Goal: Check status: Check status

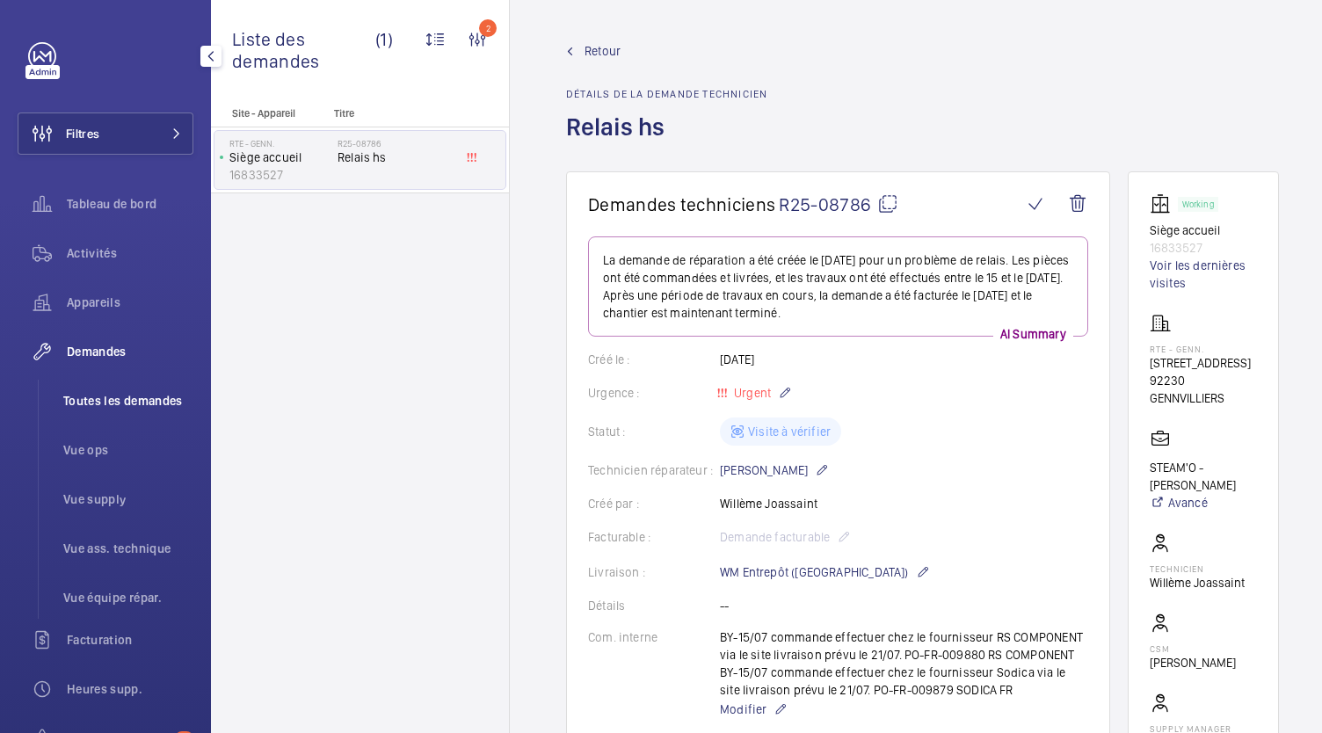
click at [95, 396] on span "Toutes les demandes" at bounding box center [128, 401] width 130 height 18
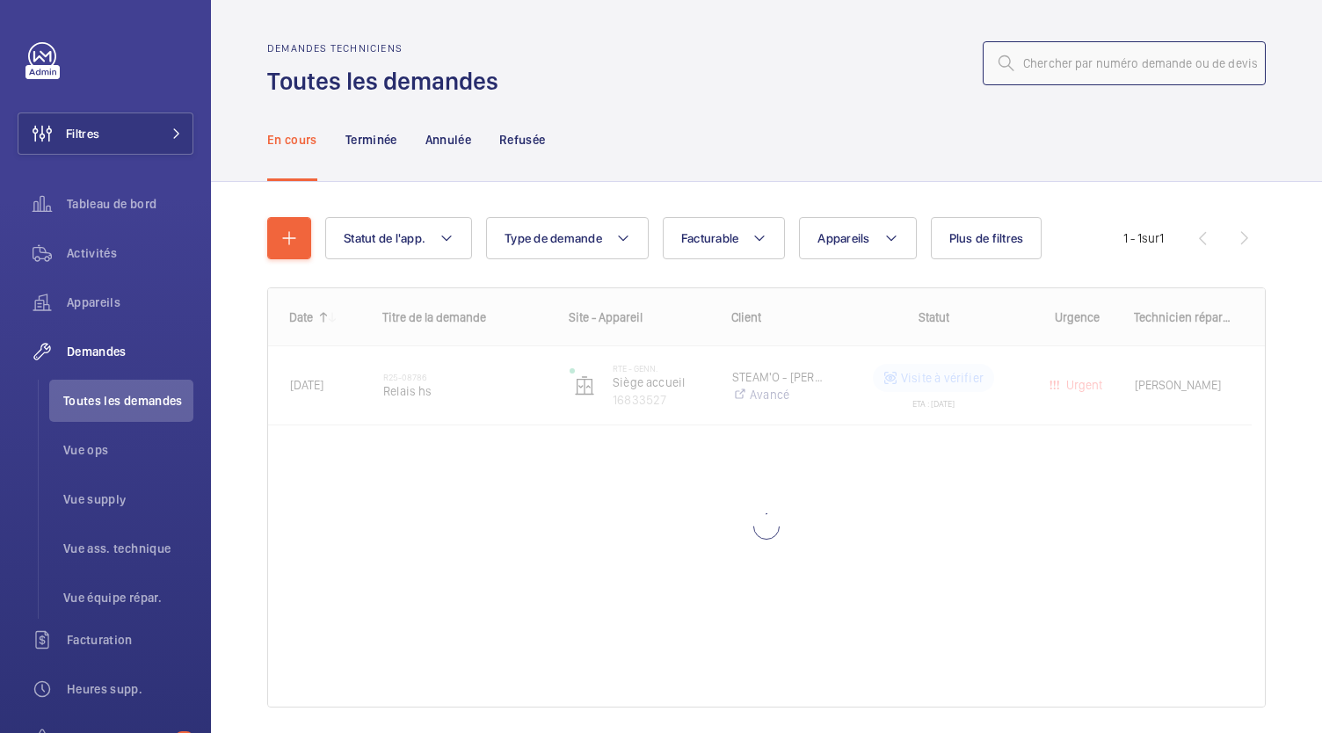
click at [1061, 69] on input "text" at bounding box center [1123, 63] width 283 height 44
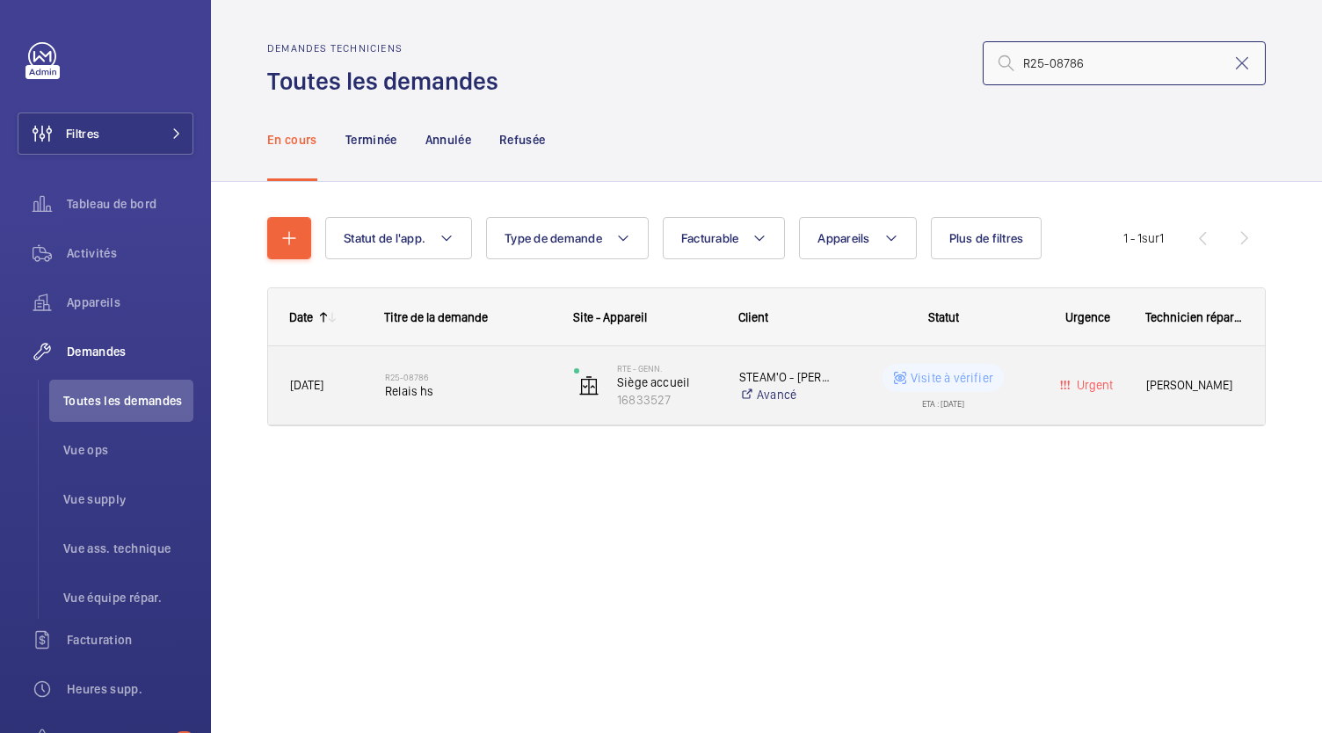
type input "R25-08786"
click at [424, 387] on span "Relais hs" at bounding box center [468, 391] width 166 height 18
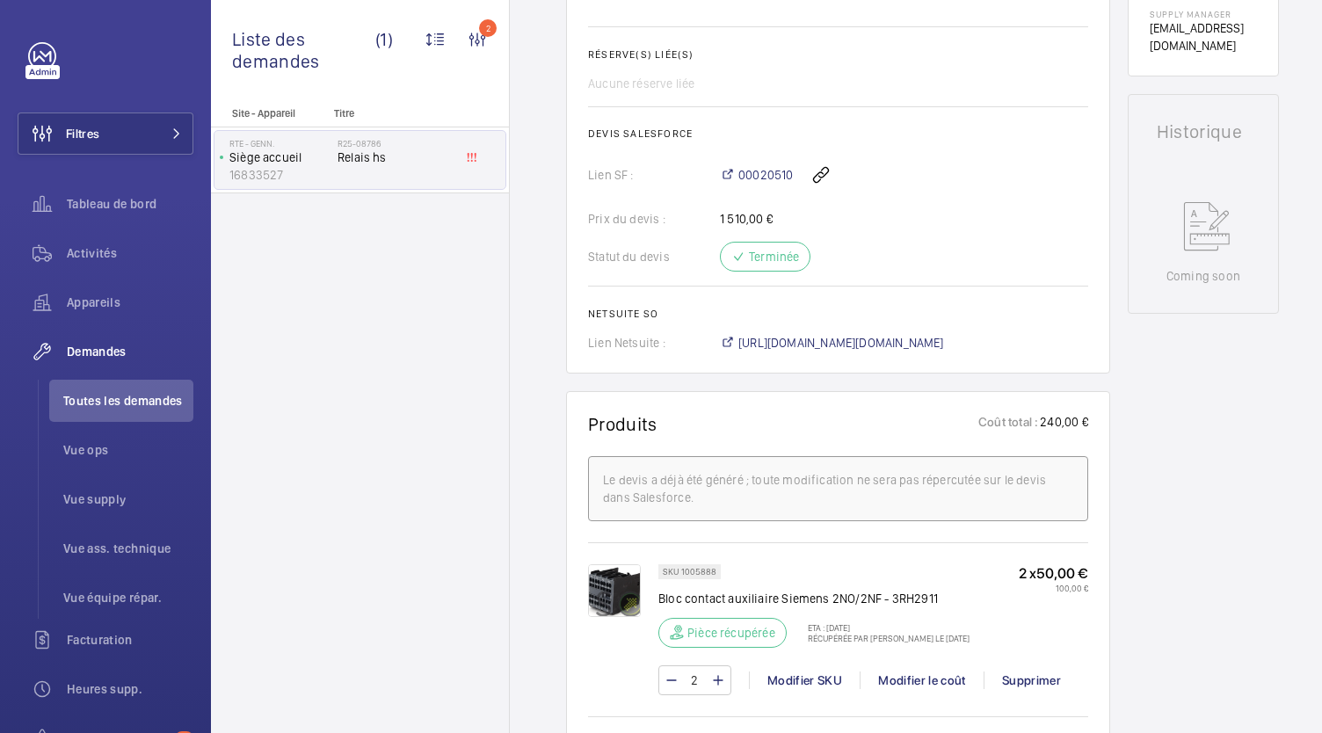
scroll to position [721, 0]
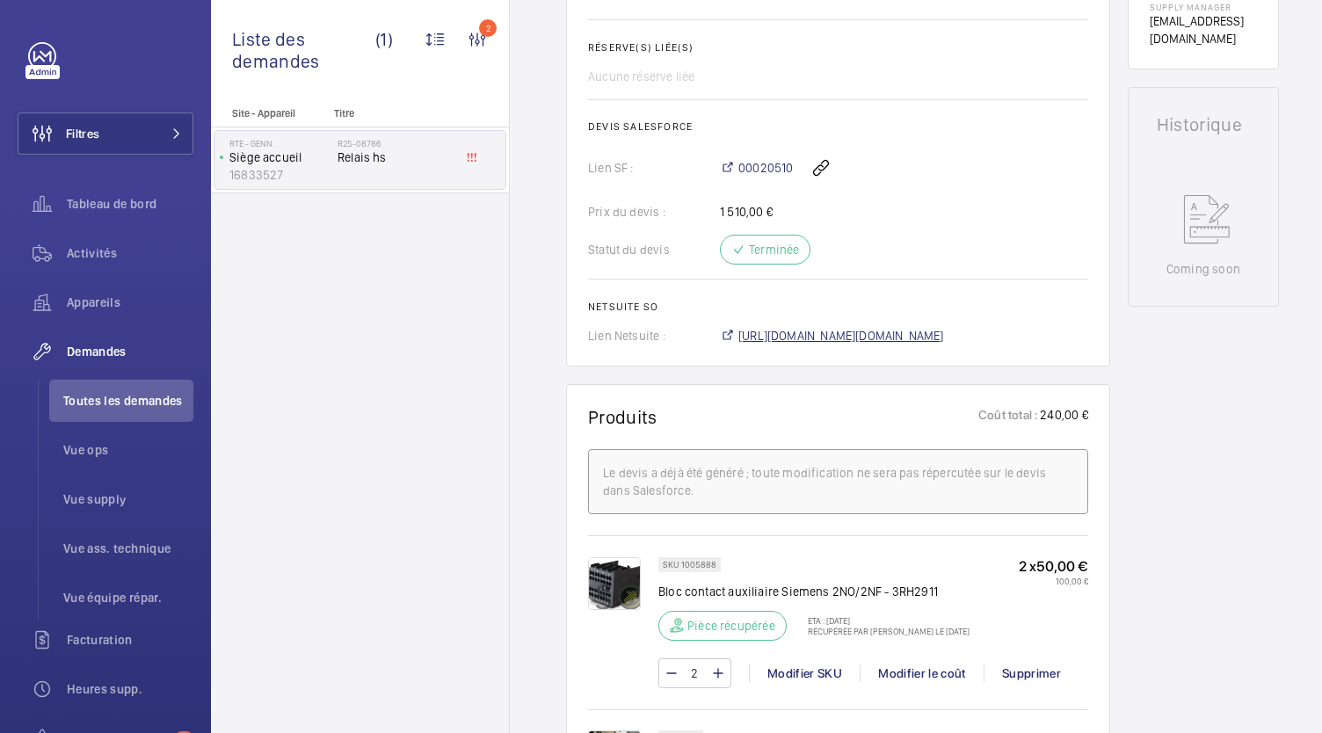
click at [854, 342] on span "https://6461500.app.netsuite.com/app/accounting/transactions/salesord.nl?id=281…" at bounding box center [841, 336] width 206 height 18
click at [160, 396] on span "Toutes les demandes" at bounding box center [128, 401] width 130 height 18
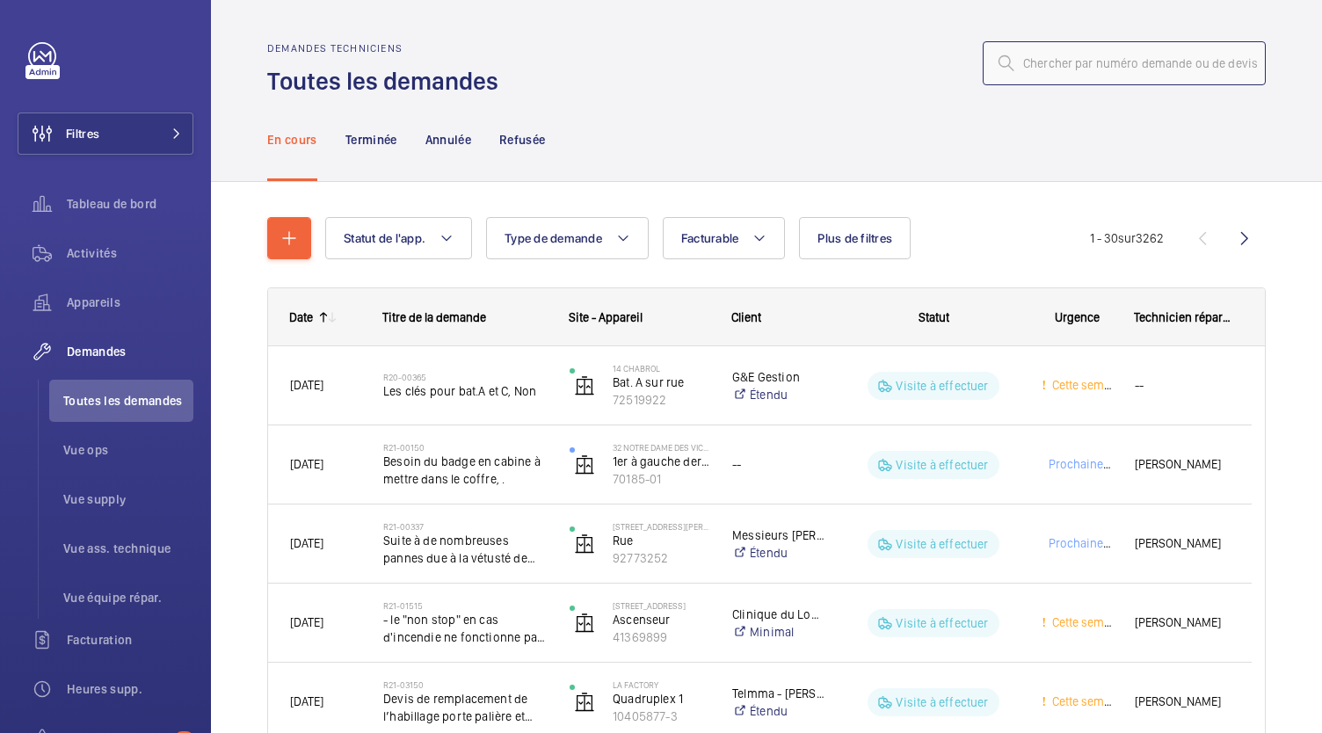
click at [1065, 64] on input "text" at bounding box center [1123, 63] width 283 height 44
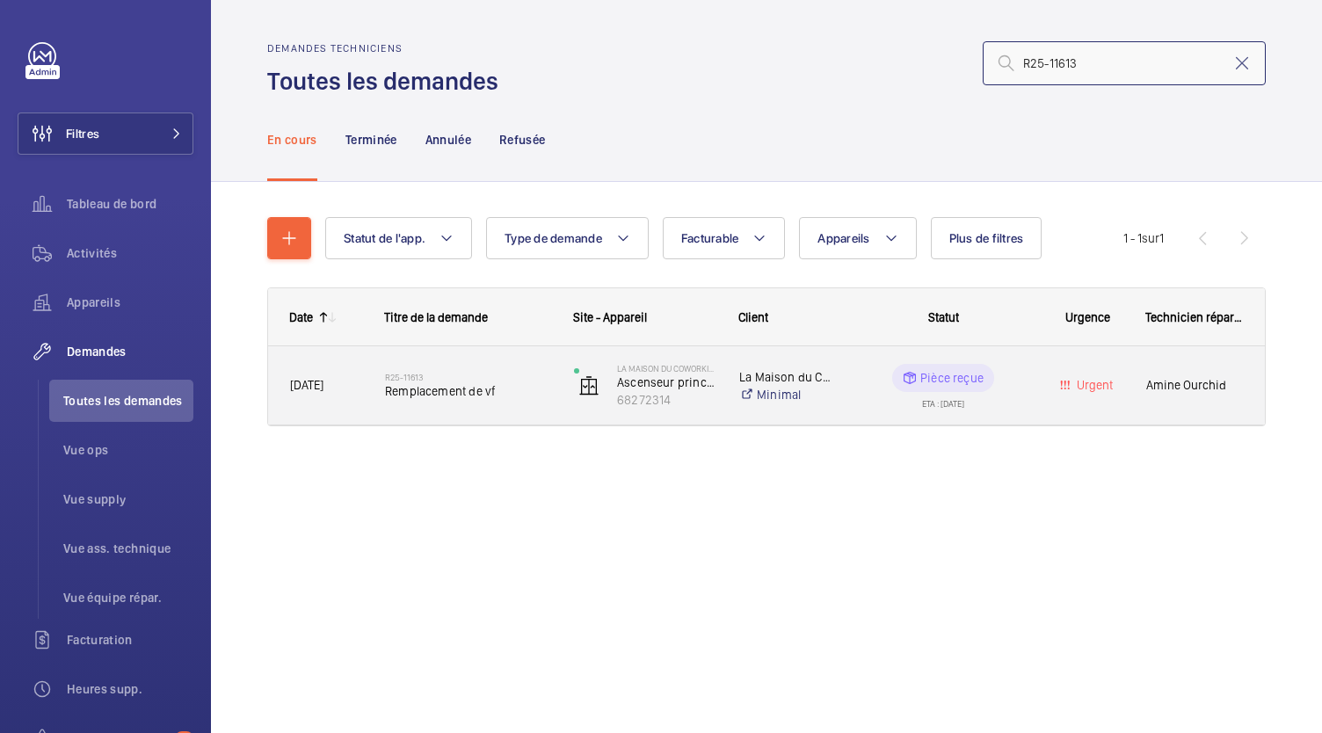
type input "R25-11613"
click at [434, 378] on h2 "R25-11613" at bounding box center [468, 377] width 166 height 11
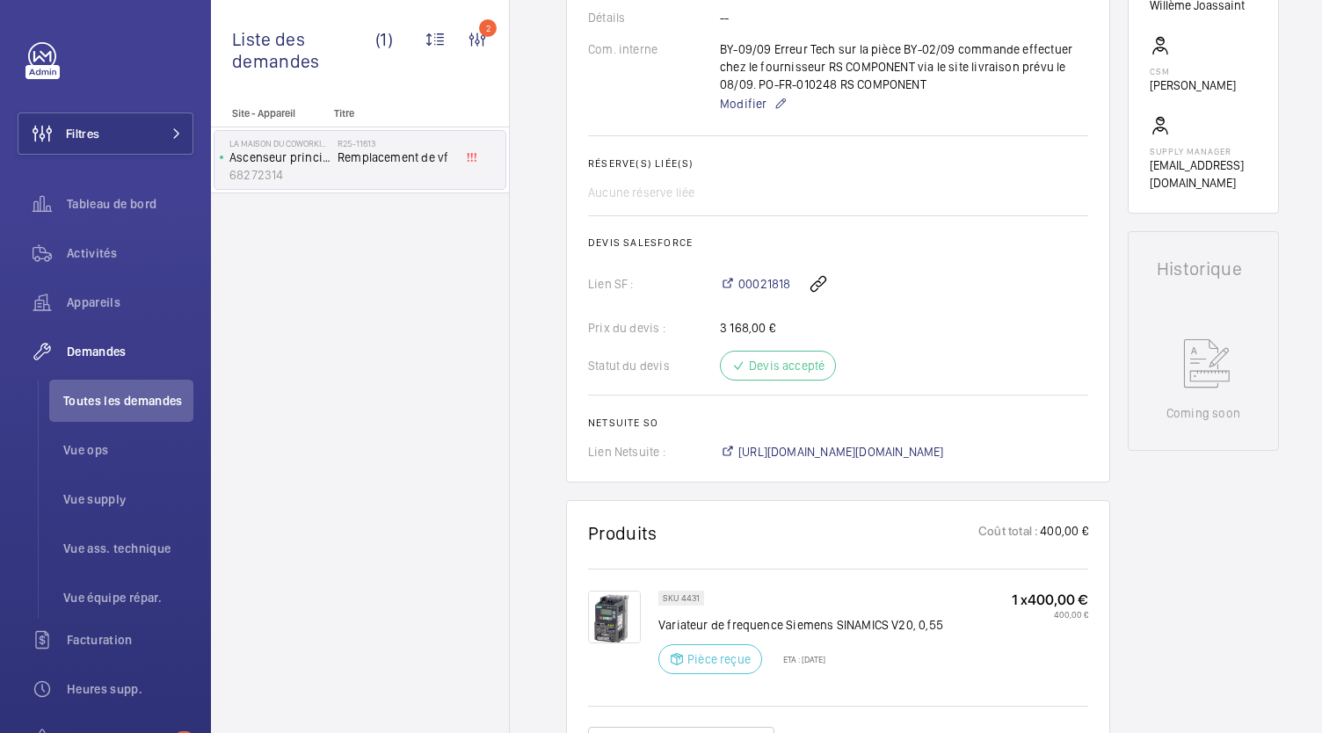
scroll to position [778, 0]
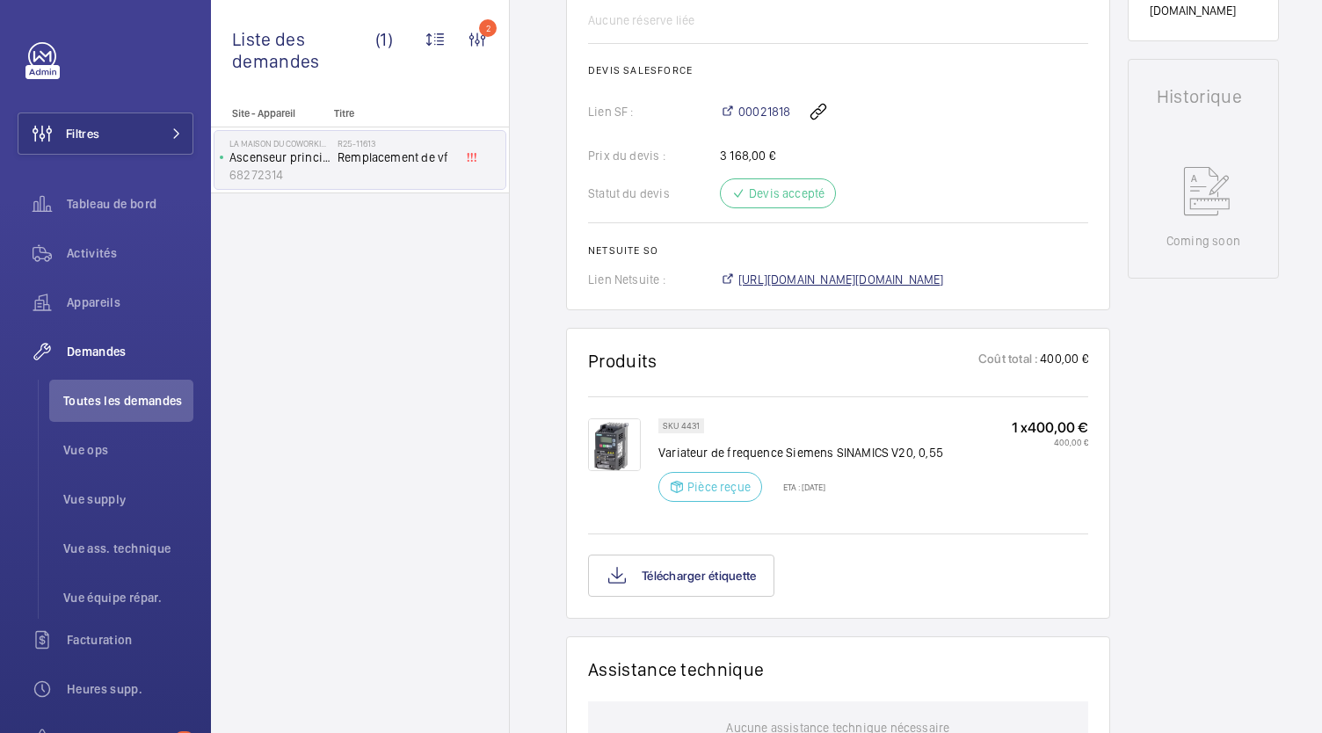
click at [891, 282] on span "https://6461500.app.netsuite.com/app/accounting/transactions/salesord.nl?id=297…" at bounding box center [841, 280] width 206 height 18
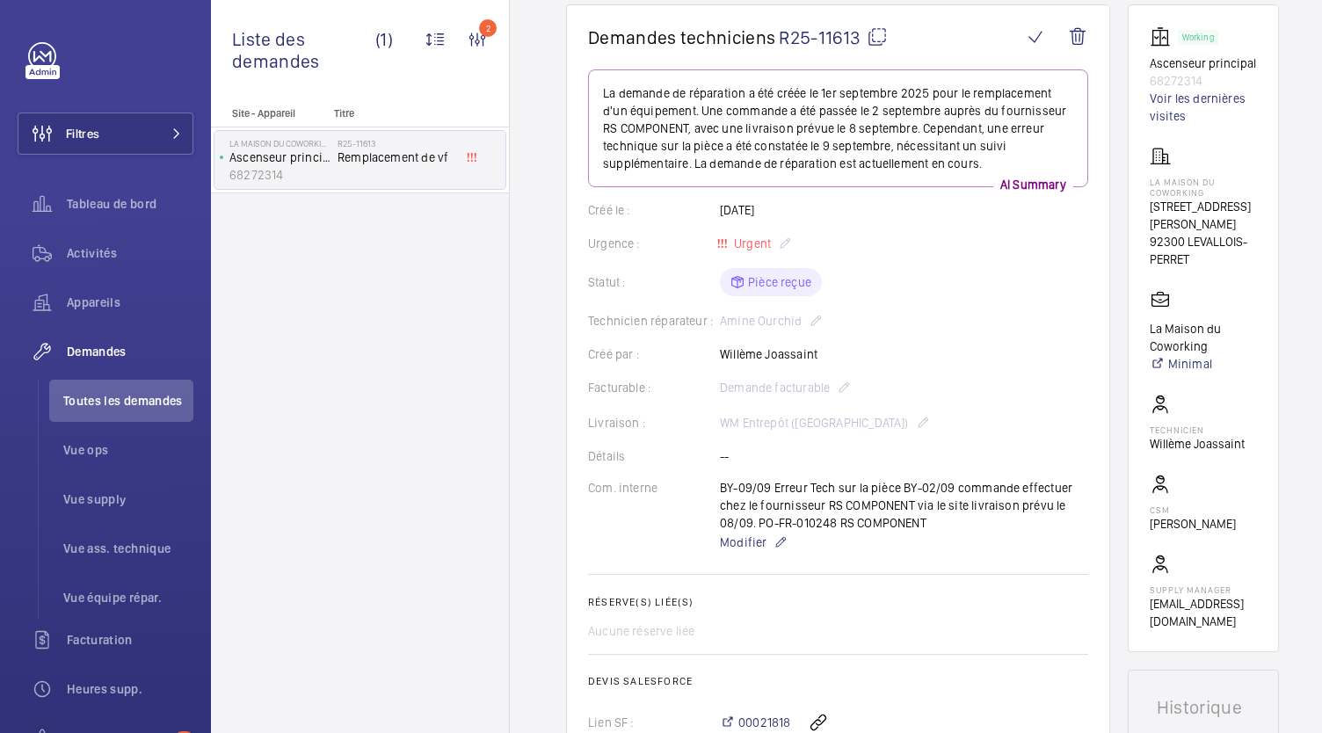
scroll to position [0, 0]
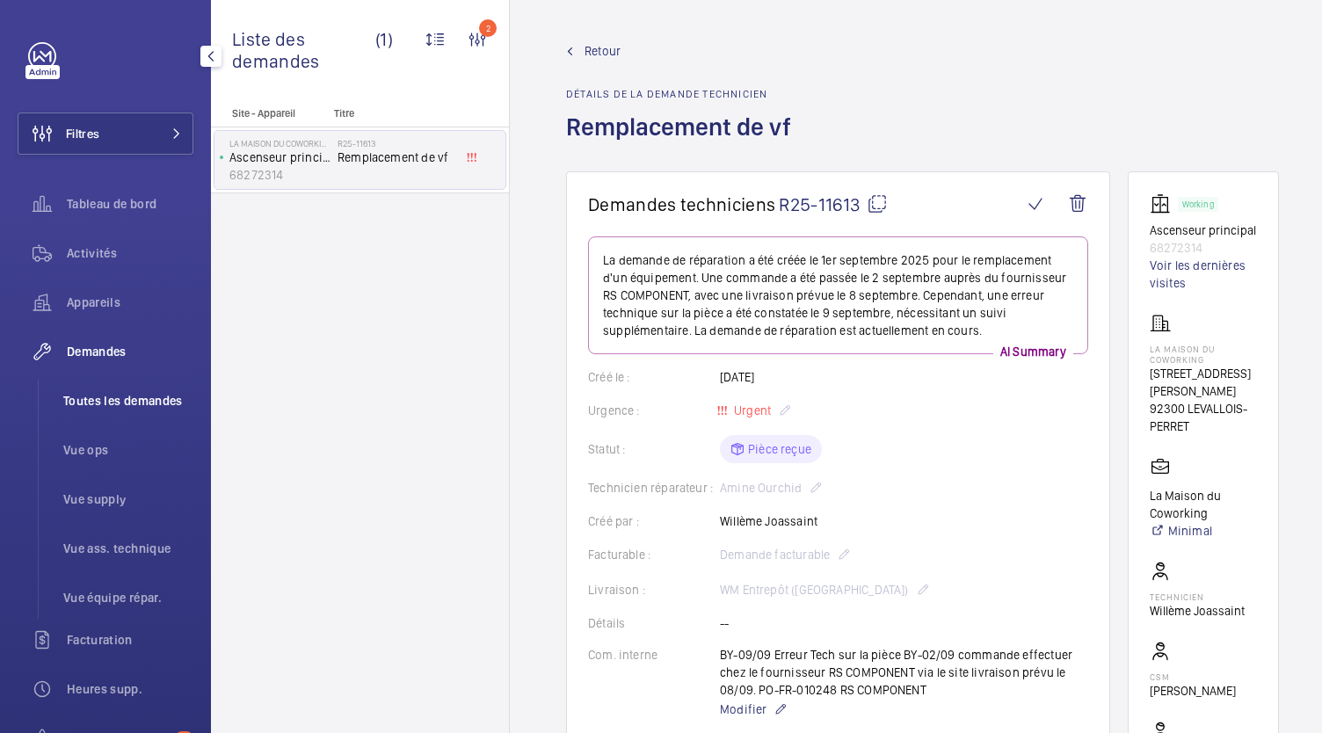
click at [98, 414] on li "Toutes les demandes" at bounding box center [121, 401] width 144 height 42
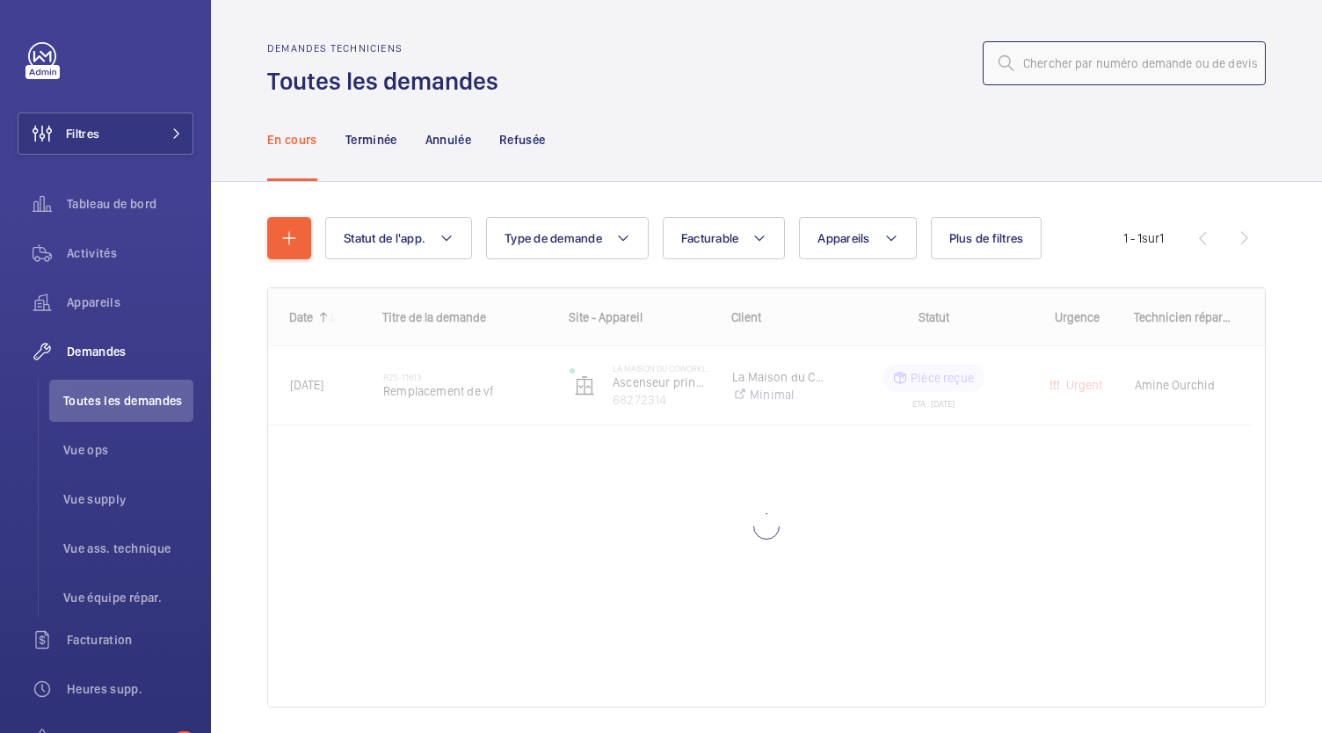
click at [1044, 61] on input "text" at bounding box center [1123, 63] width 283 height 44
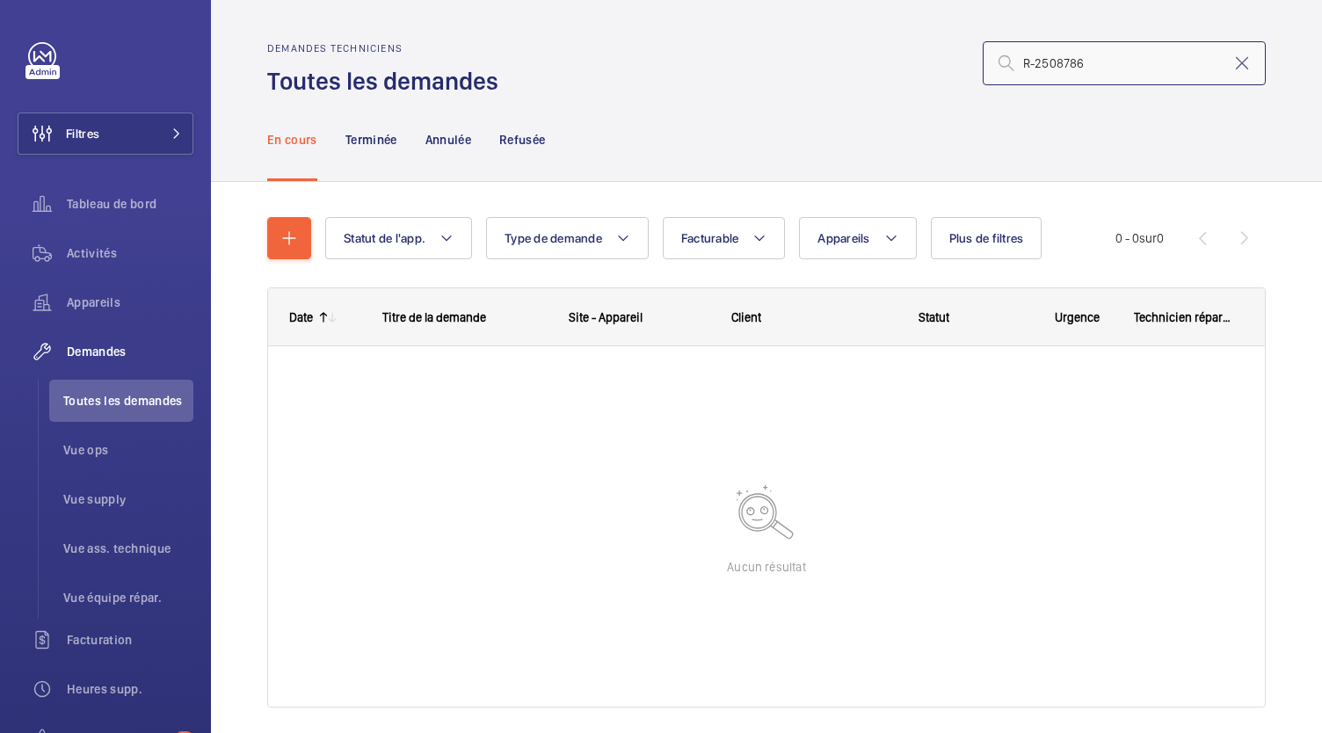
click at [1025, 63] on input "R-2508786" at bounding box center [1123, 63] width 283 height 44
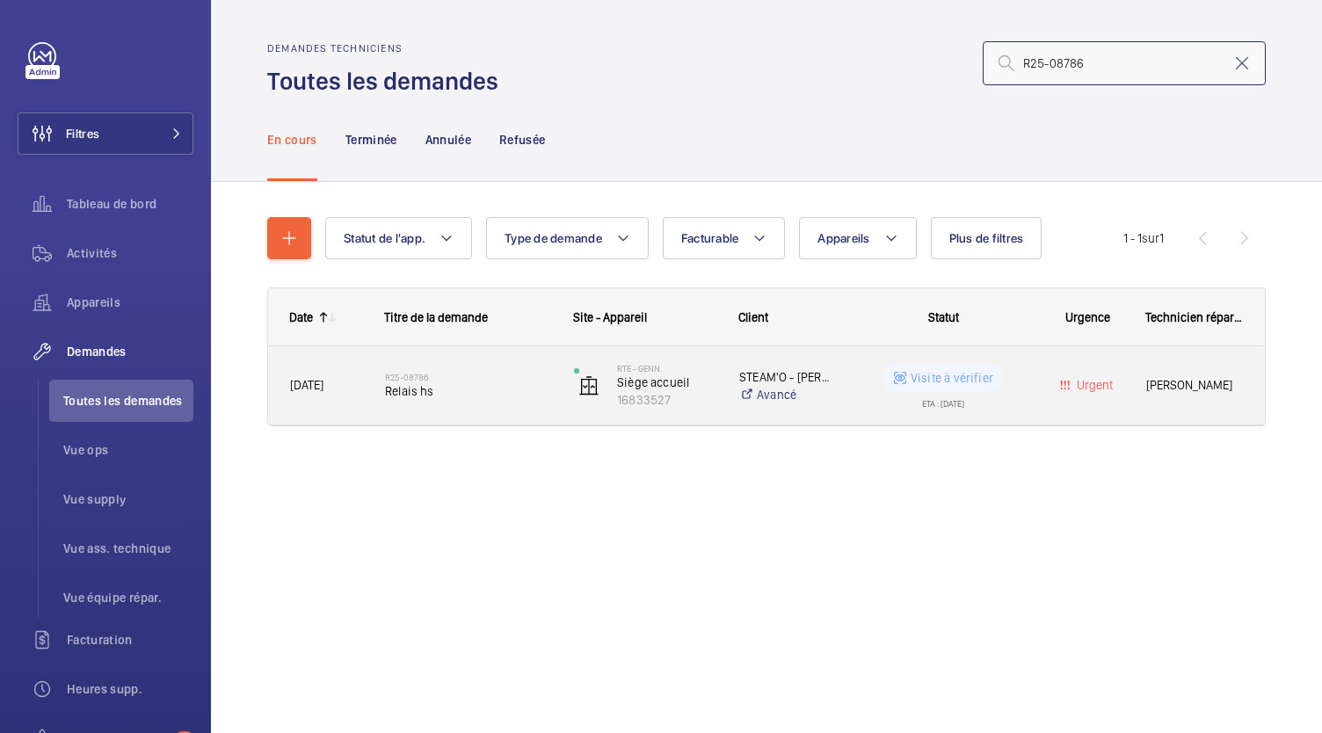
type input "R25-08786"
click at [437, 384] on span "Relais hs" at bounding box center [468, 391] width 166 height 18
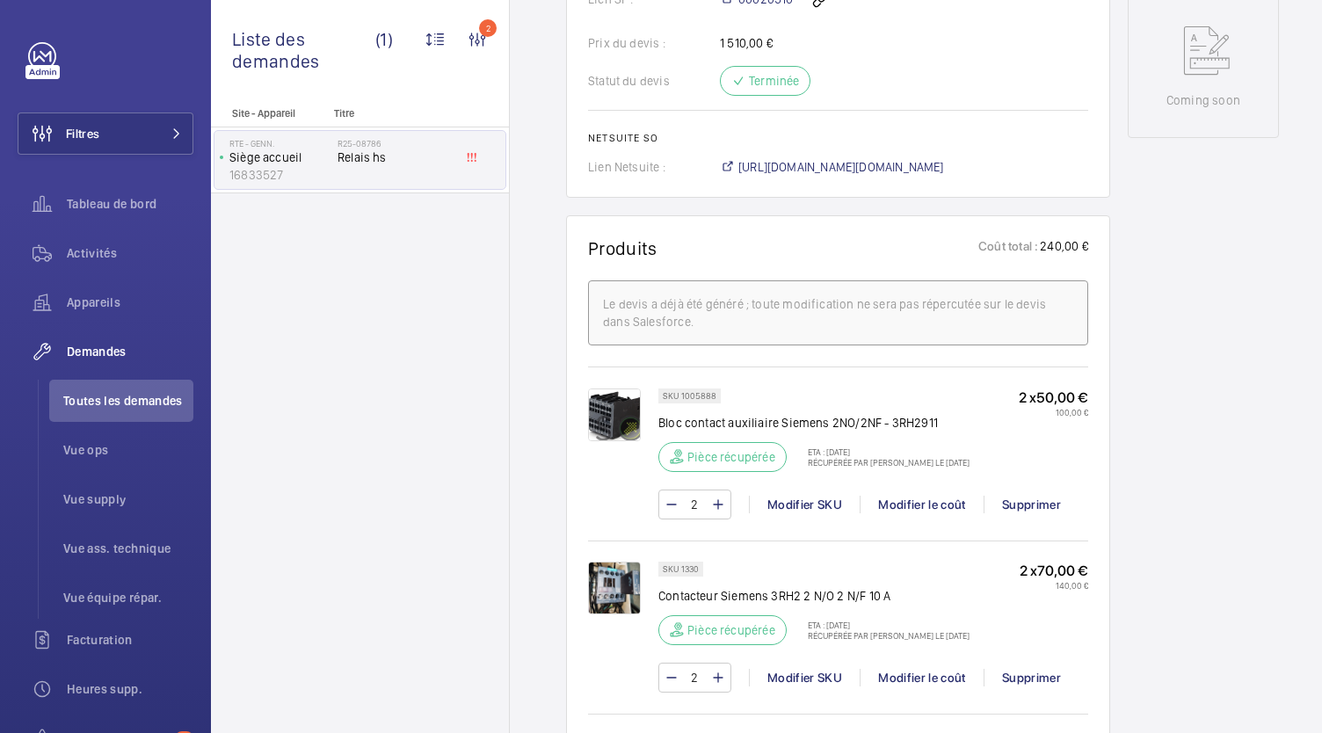
scroll to position [889, 0]
click at [609, 583] on img at bounding box center [614, 588] width 53 height 53
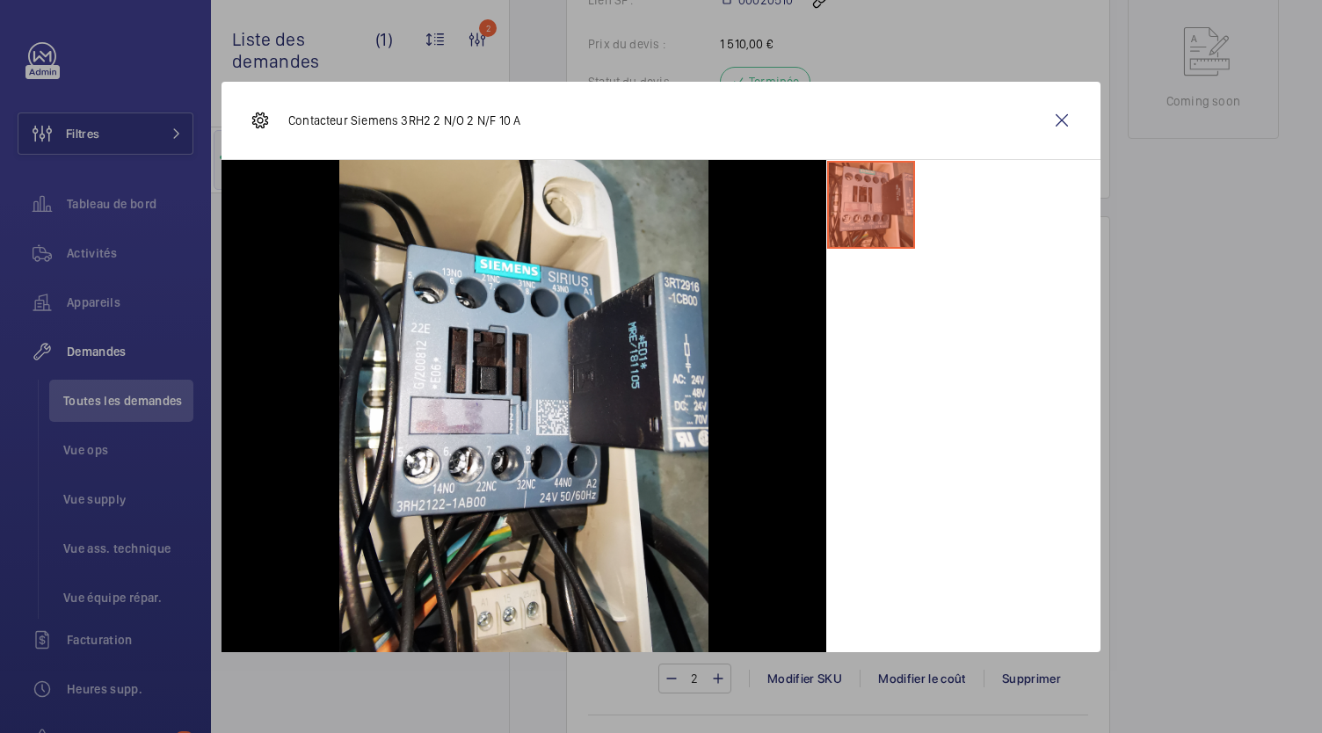
click at [1125, 493] on div at bounding box center [661, 366] width 1322 height 733
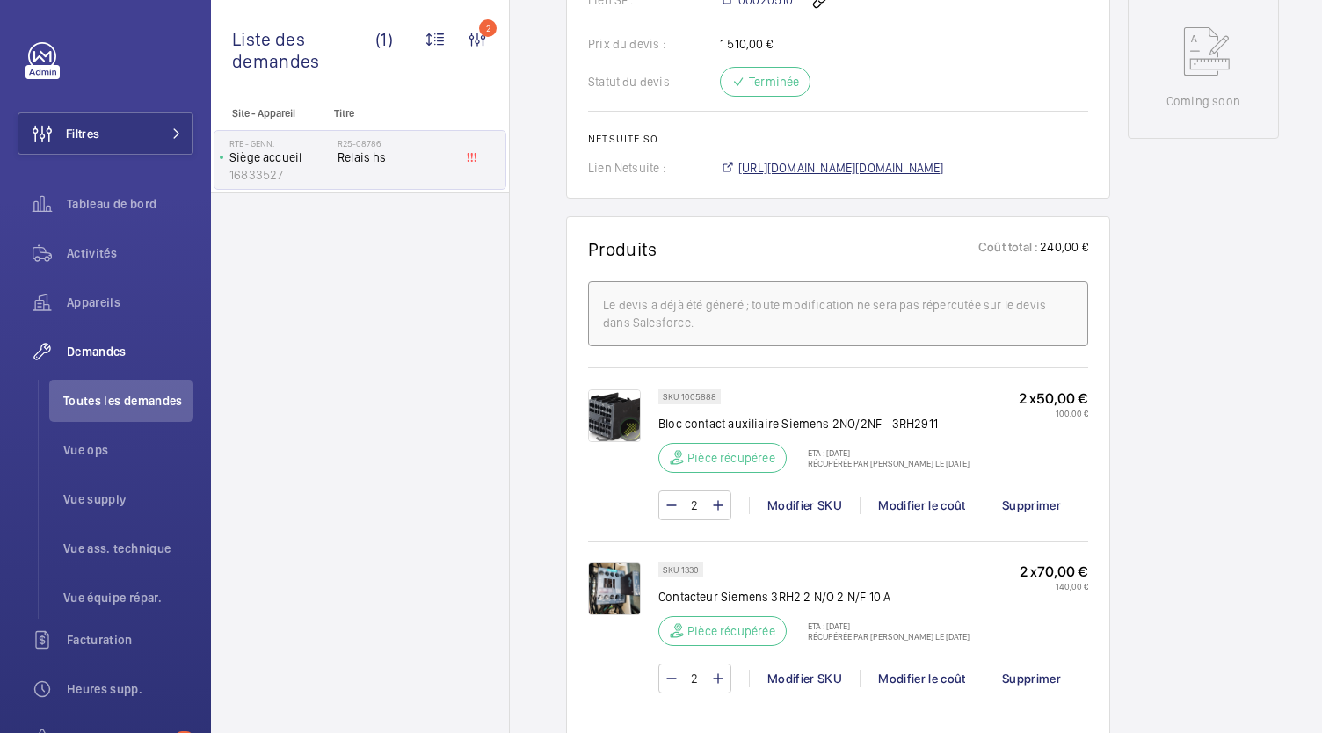
click at [807, 160] on span "https://6461500.app.netsuite.com/app/accounting/transactions/salesord.nl?id=281…" at bounding box center [841, 168] width 206 height 18
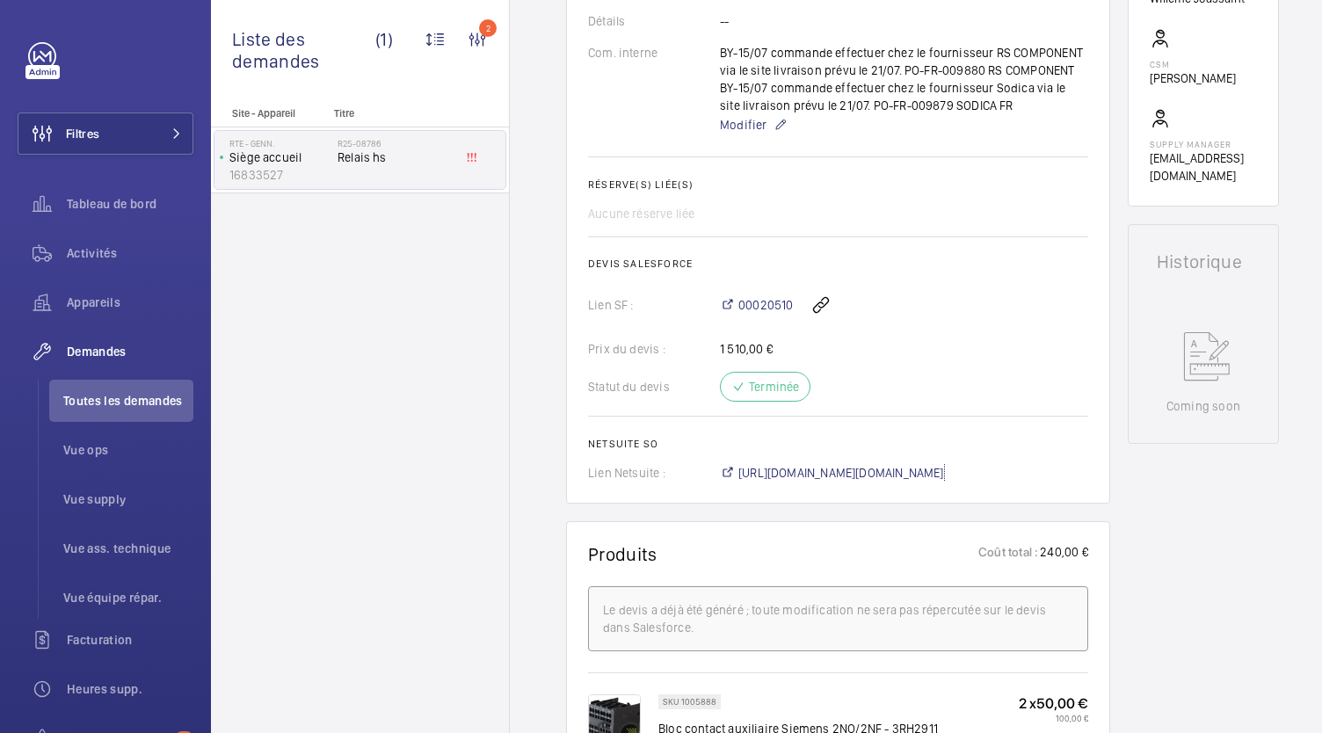
scroll to position [582, 0]
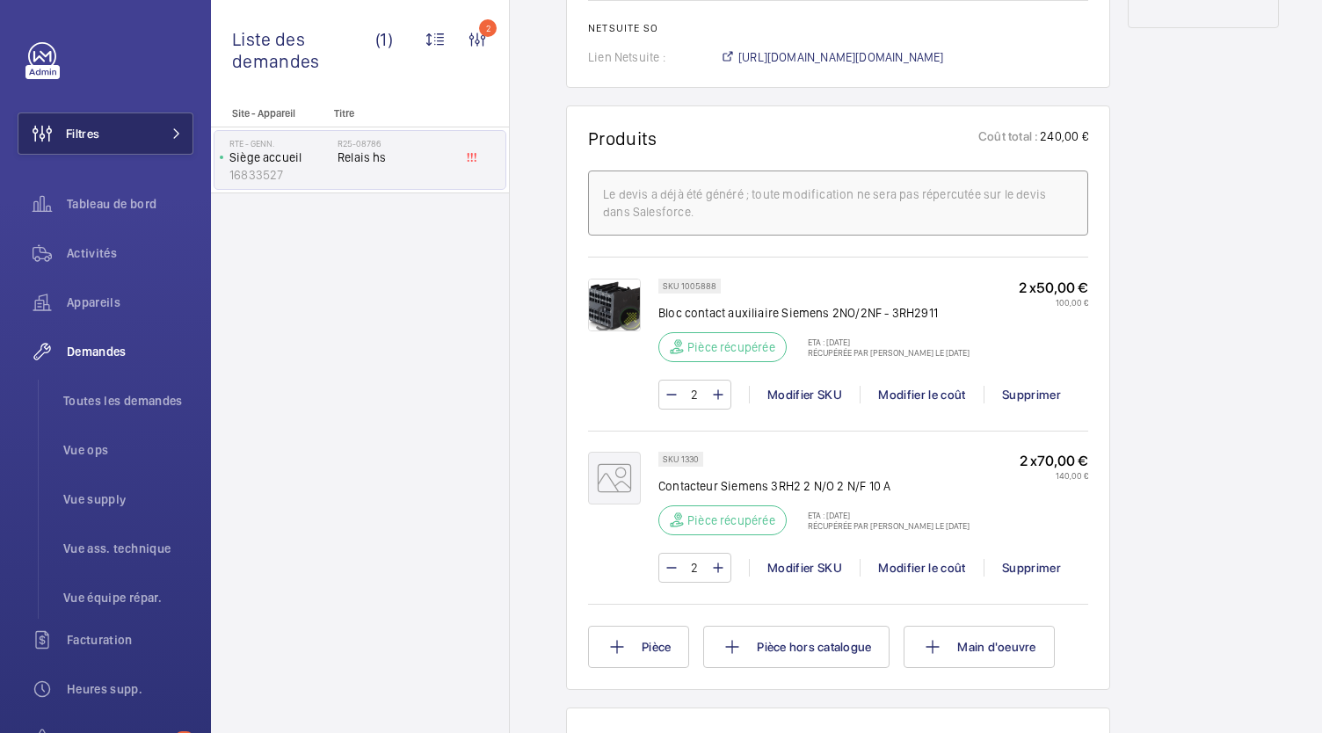
scroll to position [993, 0]
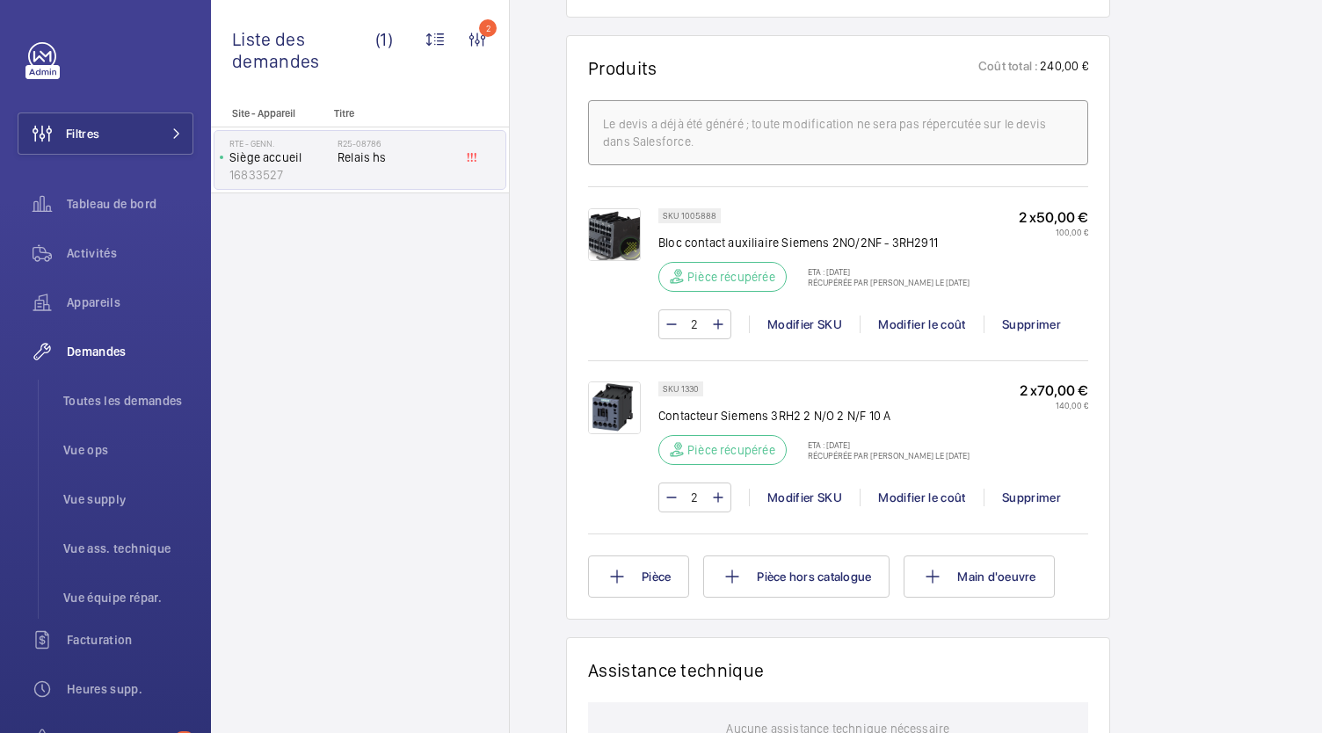
scroll to position [1064, 0]
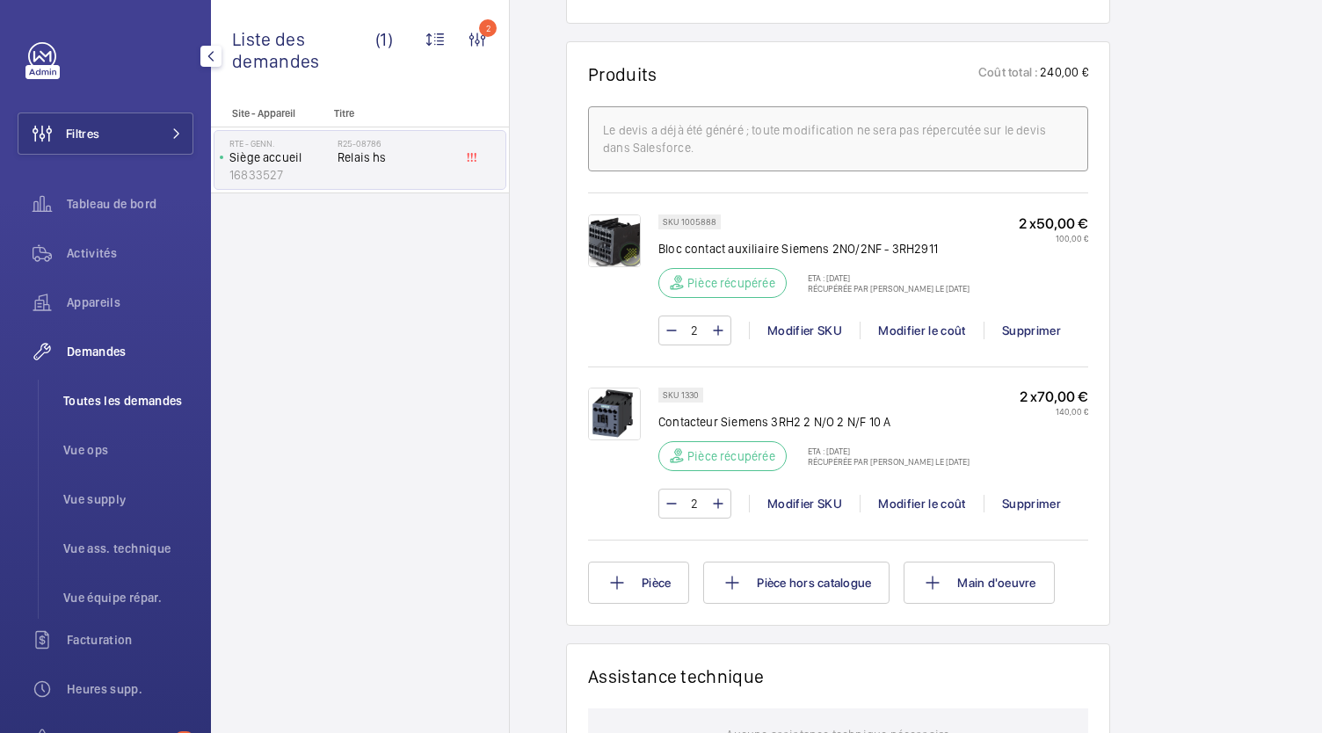
click at [155, 387] on li "Toutes les demandes" at bounding box center [121, 401] width 144 height 42
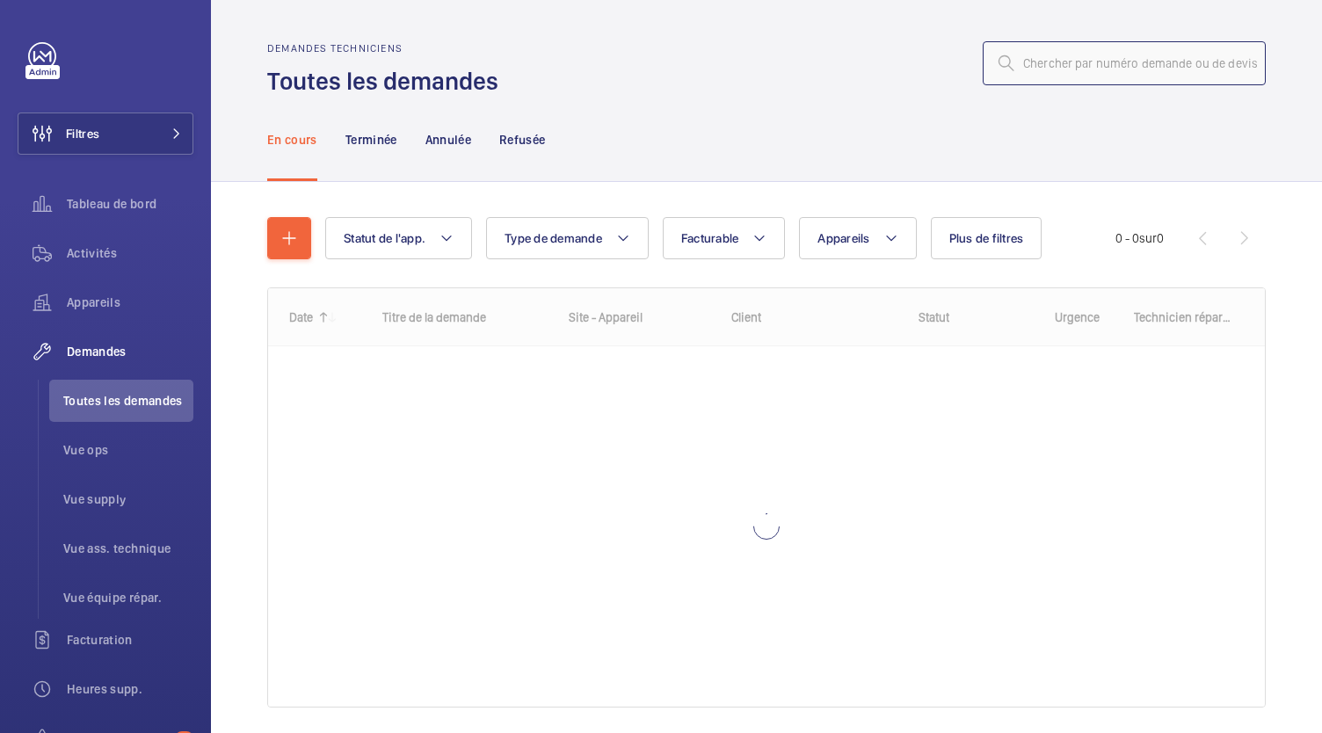
click at [1030, 65] on input "text" at bounding box center [1123, 63] width 283 height 44
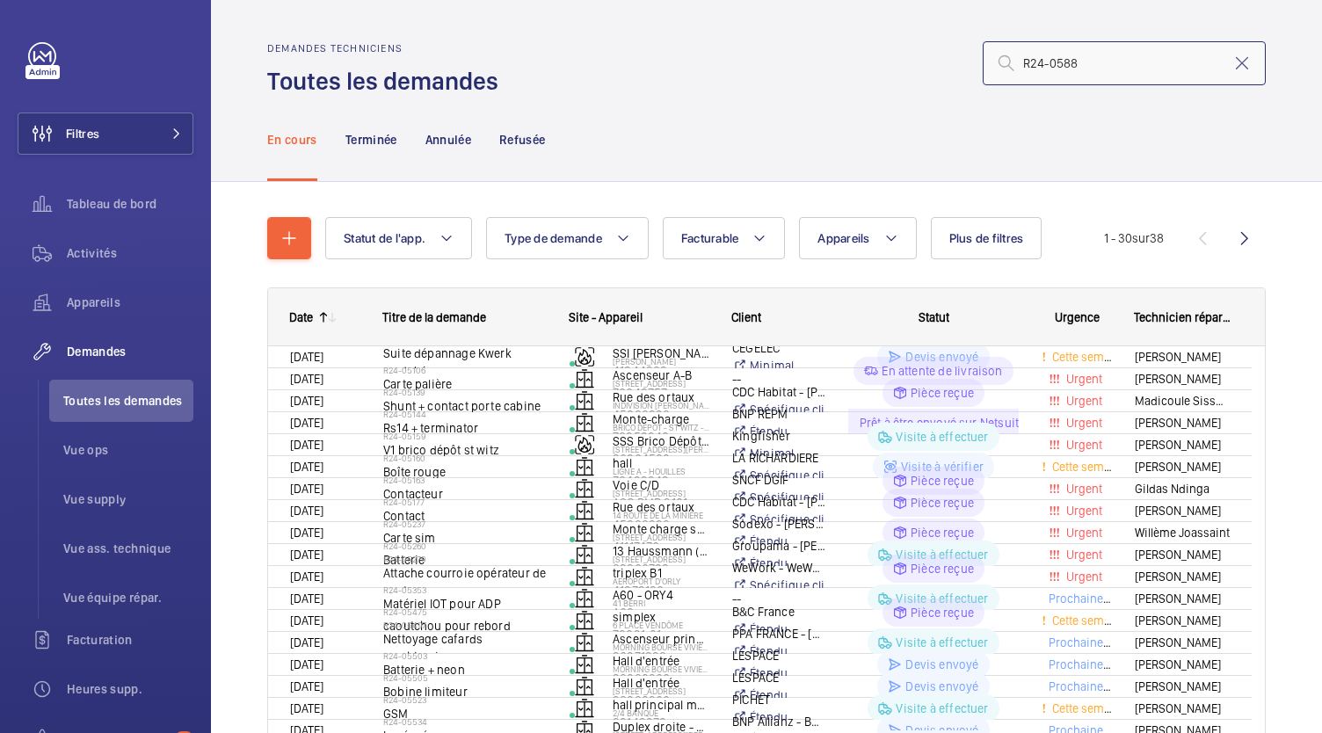
type input "R24-05889"
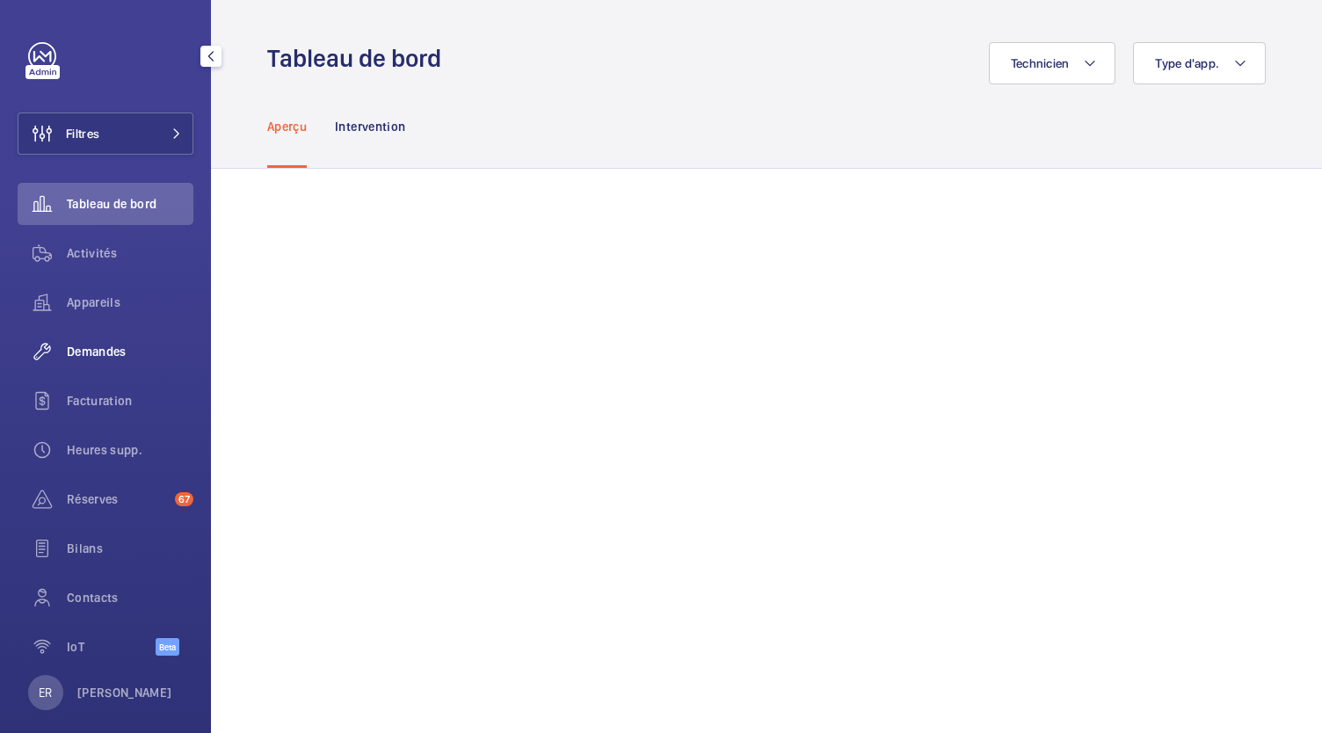
click at [98, 356] on span "Demandes" at bounding box center [130, 352] width 127 height 18
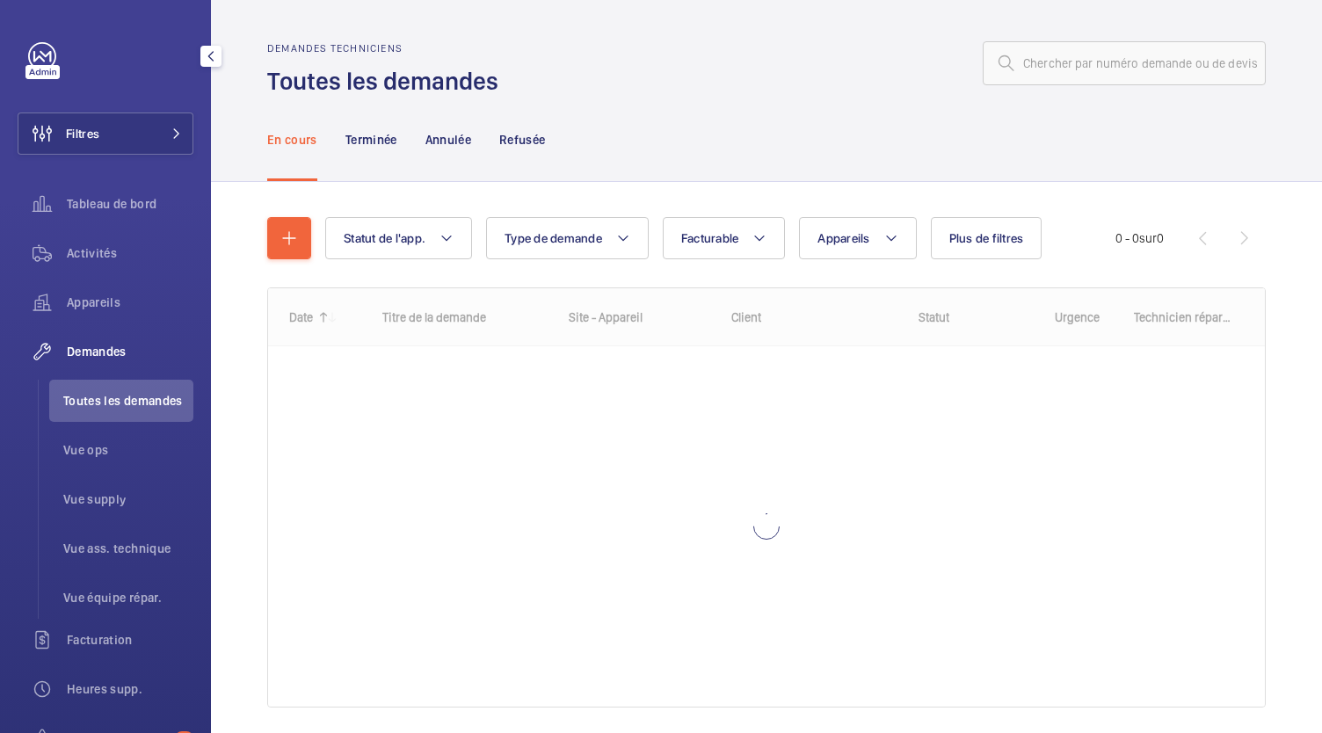
click at [116, 410] on li "Toutes les demandes" at bounding box center [121, 401] width 144 height 42
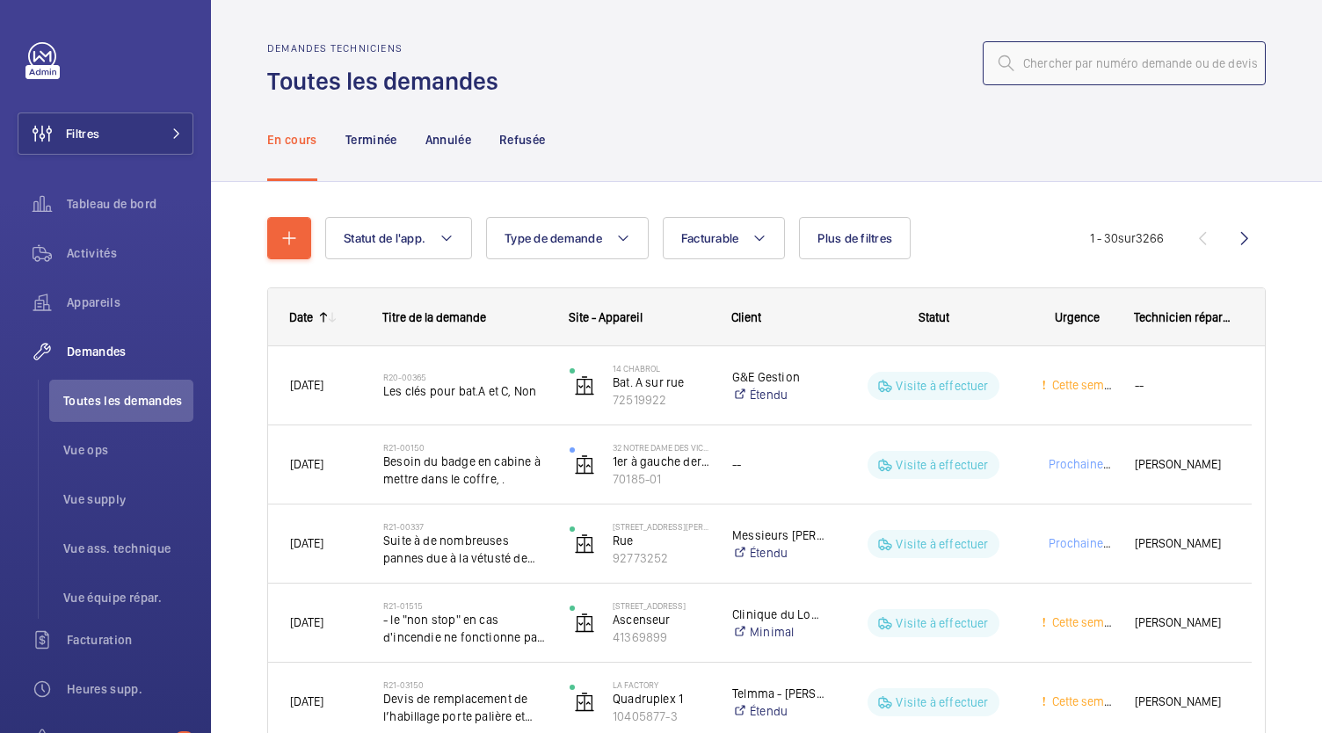
click at [1063, 51] on input "text" at bounding box center [1123, 63] width 283 height 44
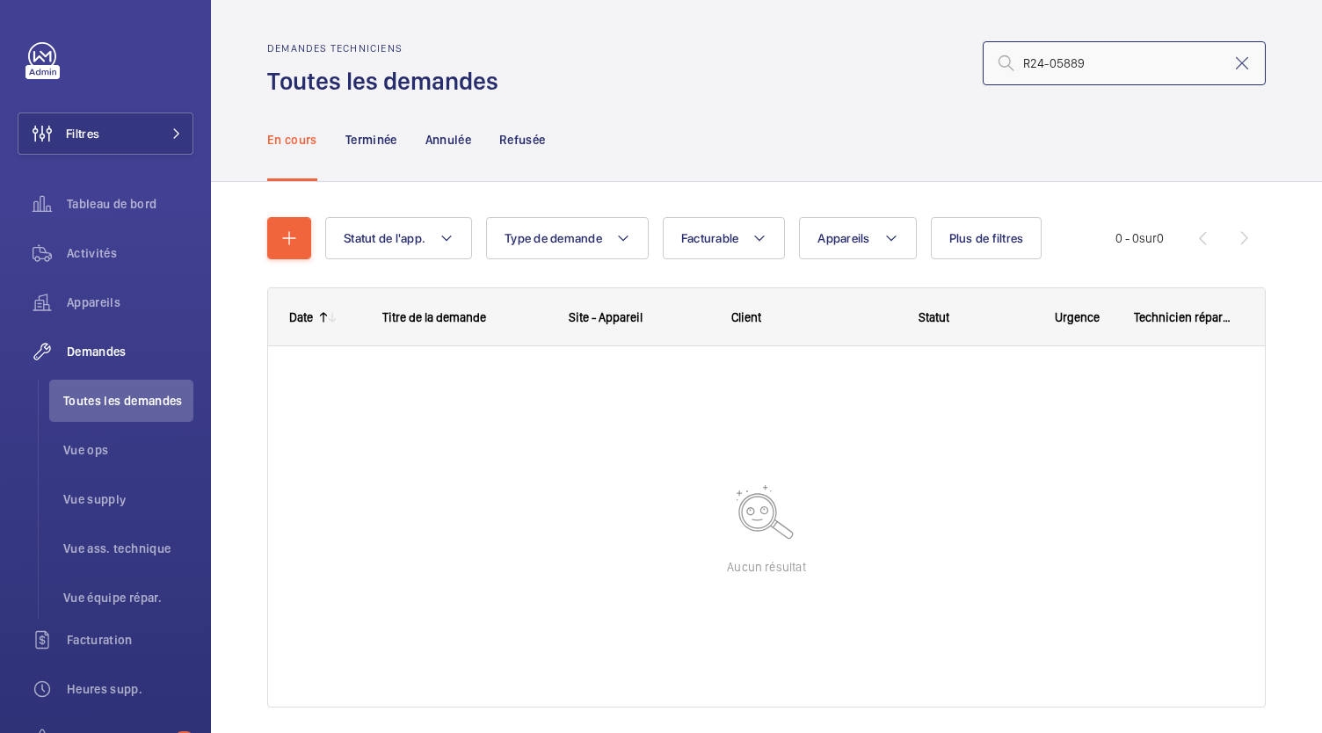
drag, startPoint x: 1100, startPoint y: 69, endPoint x: 993, endPoint y: 81, distance: 107.8
click at [993, 81] on input "R24-05889" at bounding box center [1123, 63] width 283 height 44
drag, startPoint x: 1083, startPoint y: 72, endPoint x: 1001, endPoint y: 73, distance: 81.7
click at [1001, 73] on div "R24-05889" at bounding box center [1123, 63] width 283 height 44
type input "PO-FR-010344"
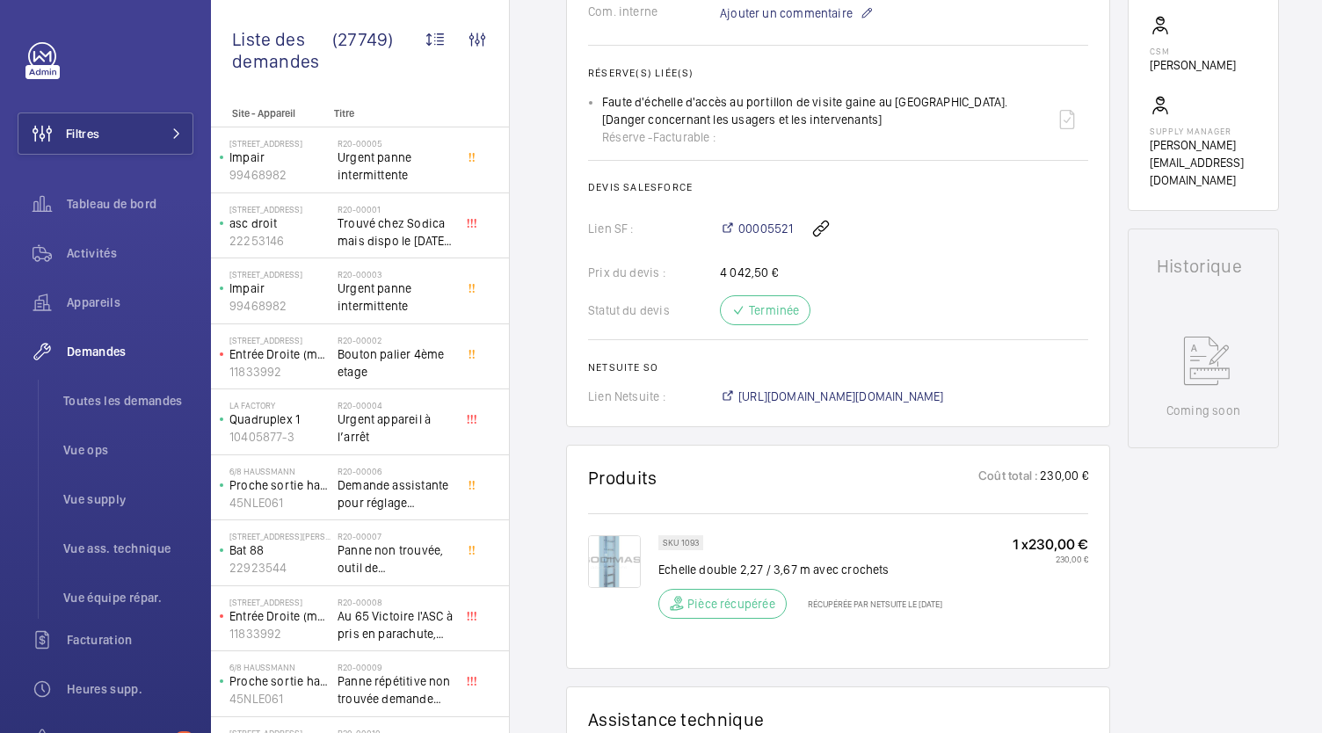
scroll to position [674, 0]
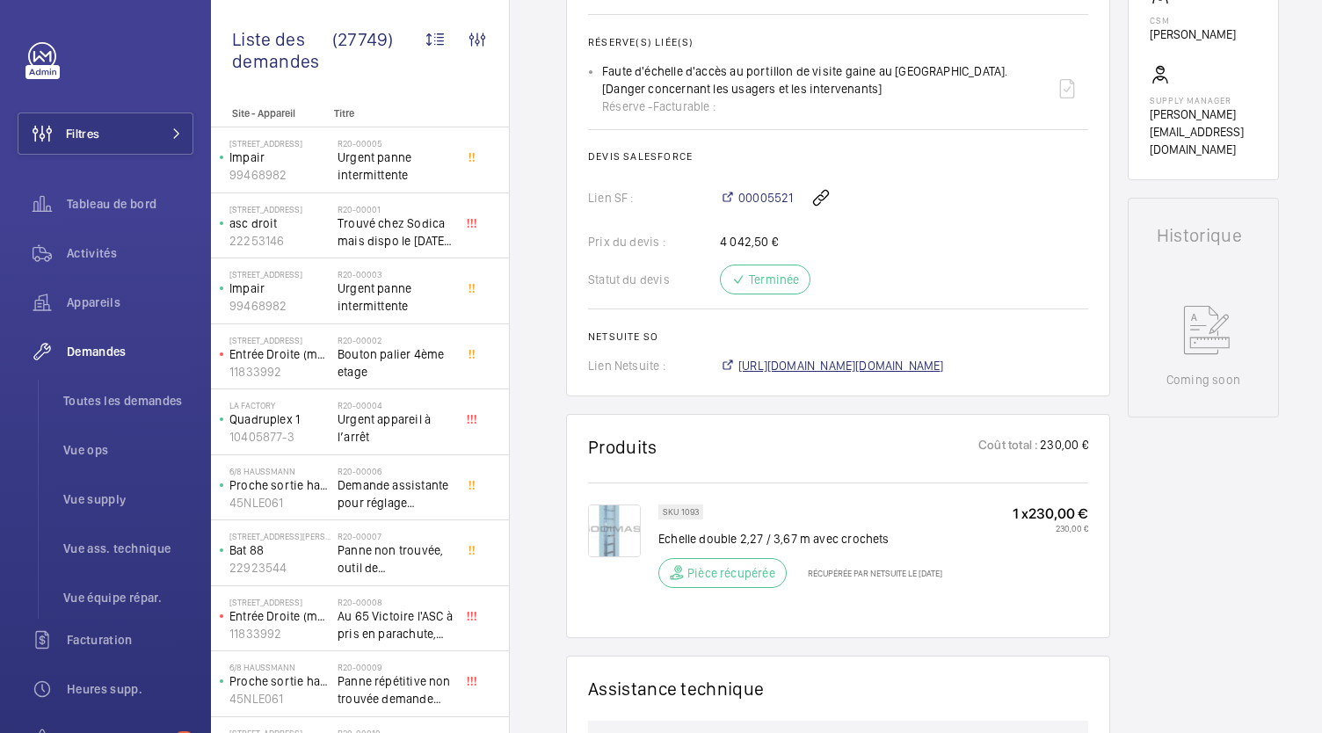
click at [836, 360] on span "[URL][DOMAIN_NAME][DOMAIN_NAME]" at bounding box center [841, 366] width 206 height 18
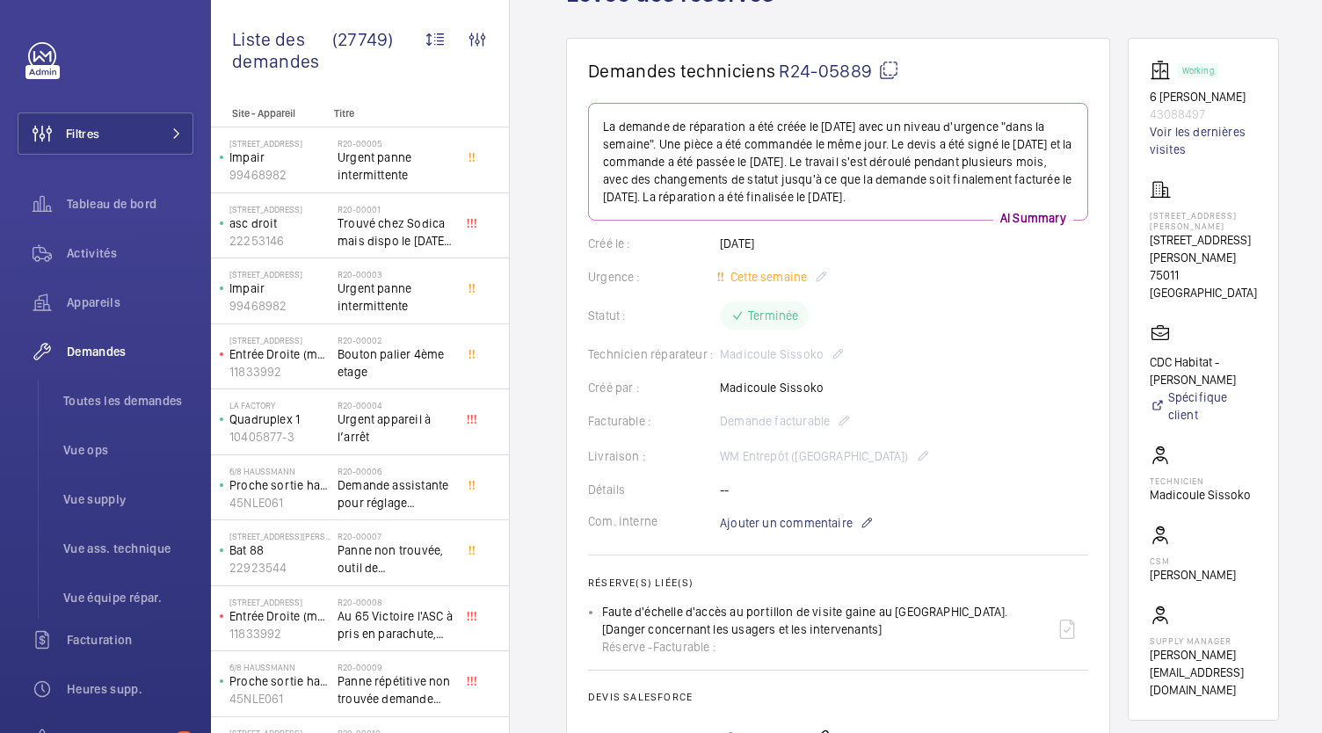
scroll to position [276, 0]
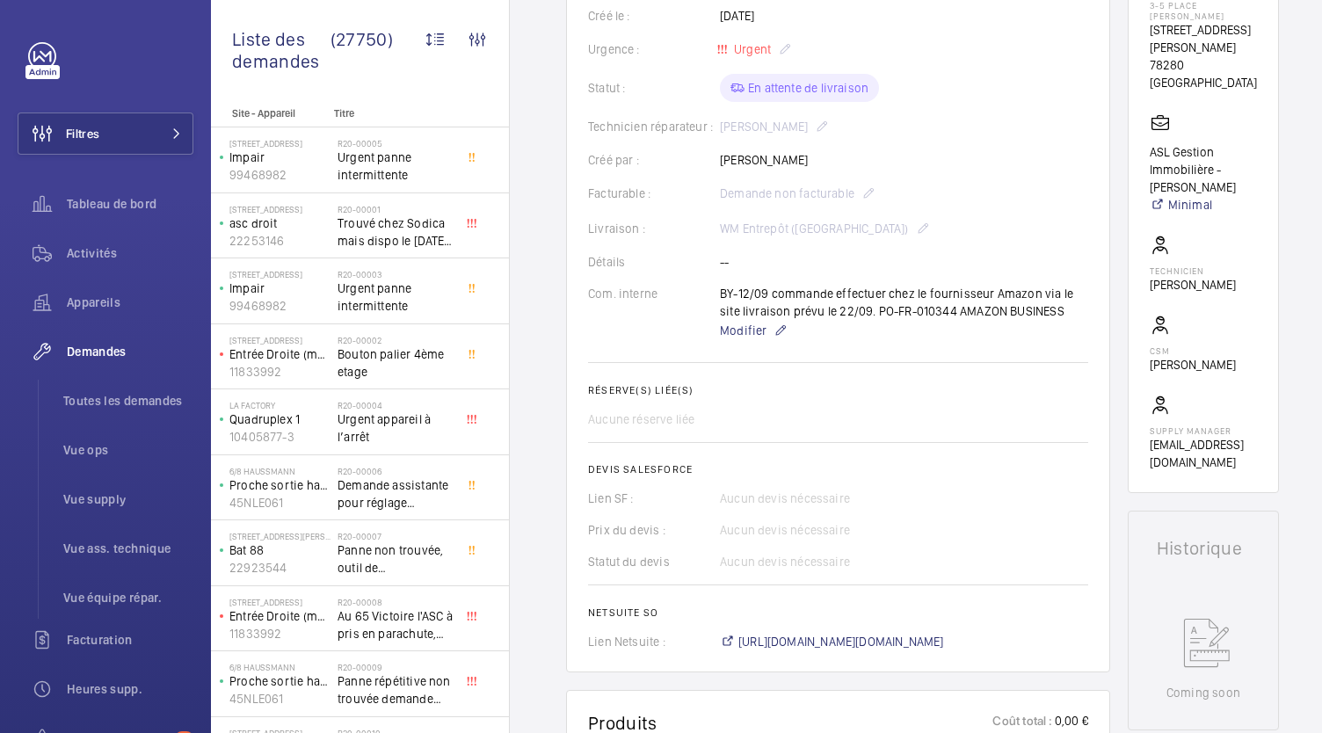
scroll to position [342, 0]
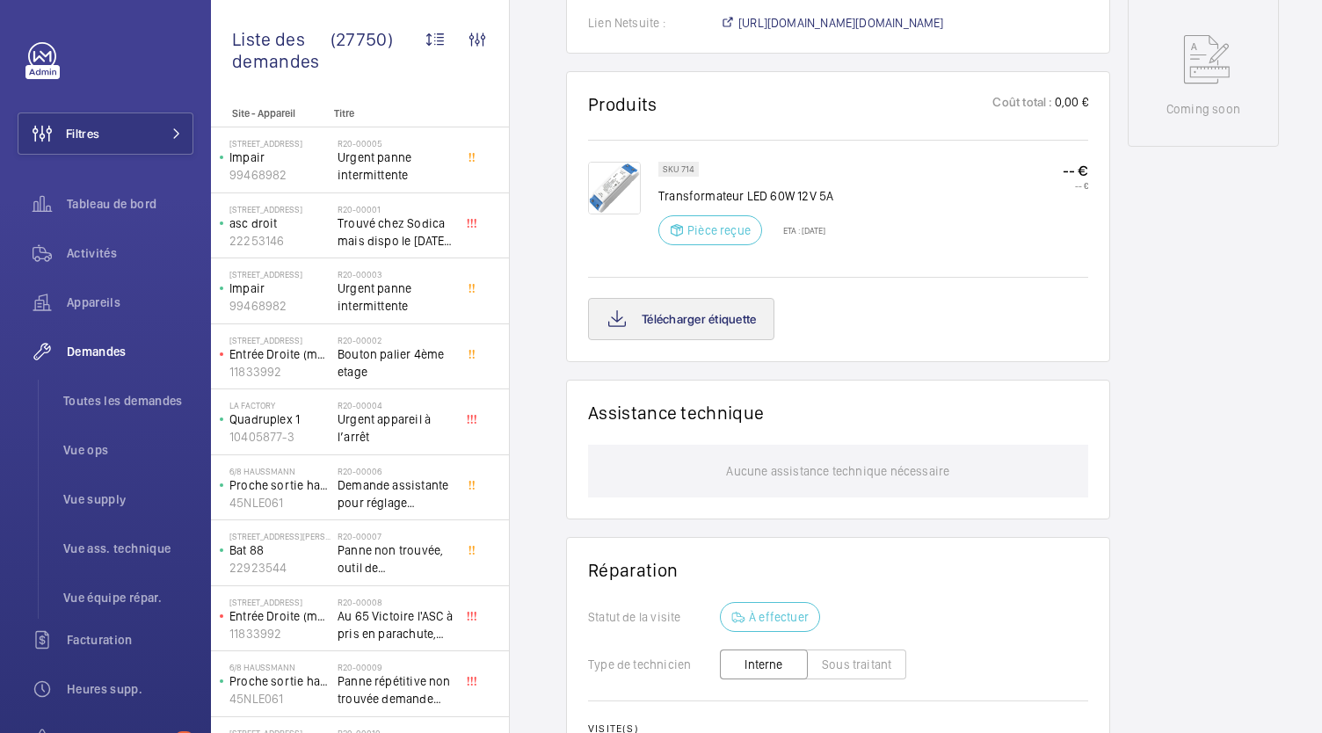
scroll to position [945, 0]
click at [684, 324] on button "Télécharger étiquette" at bounding box center [681, 319] width 186 height 42
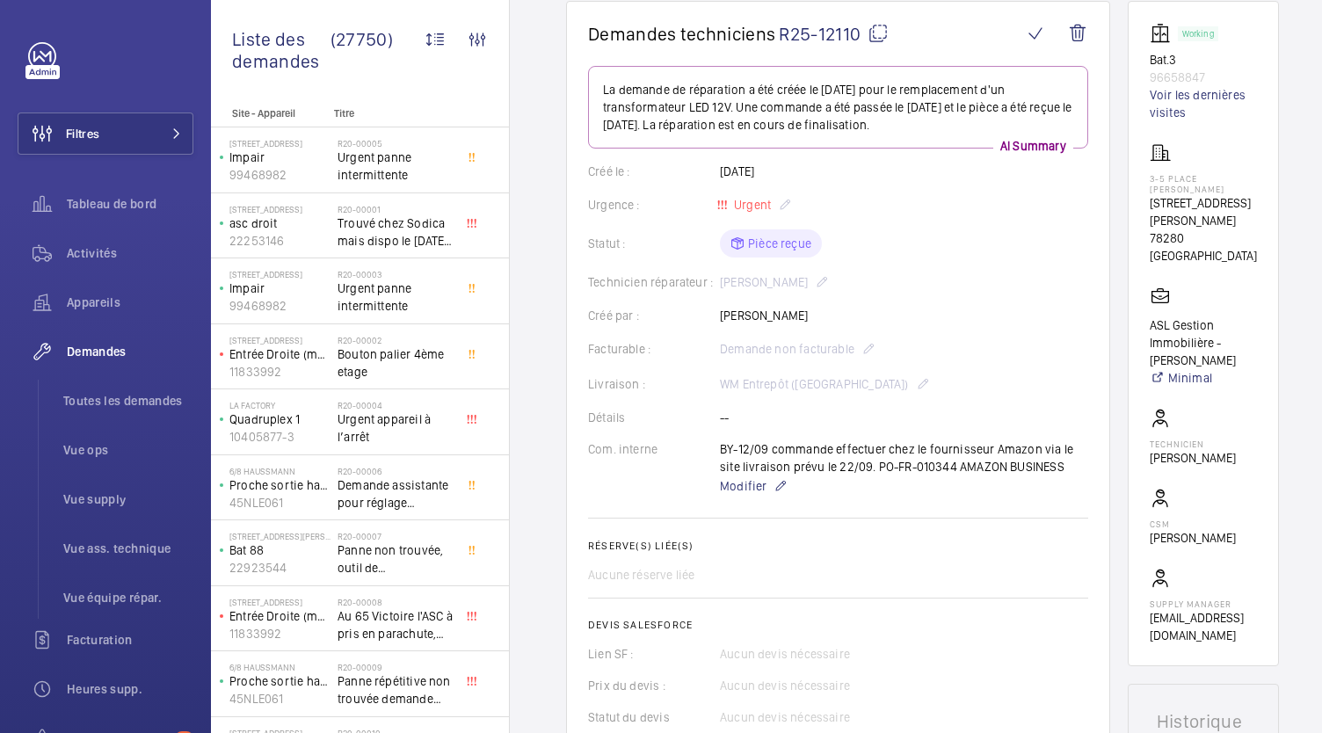
scroll to position [0, 0]
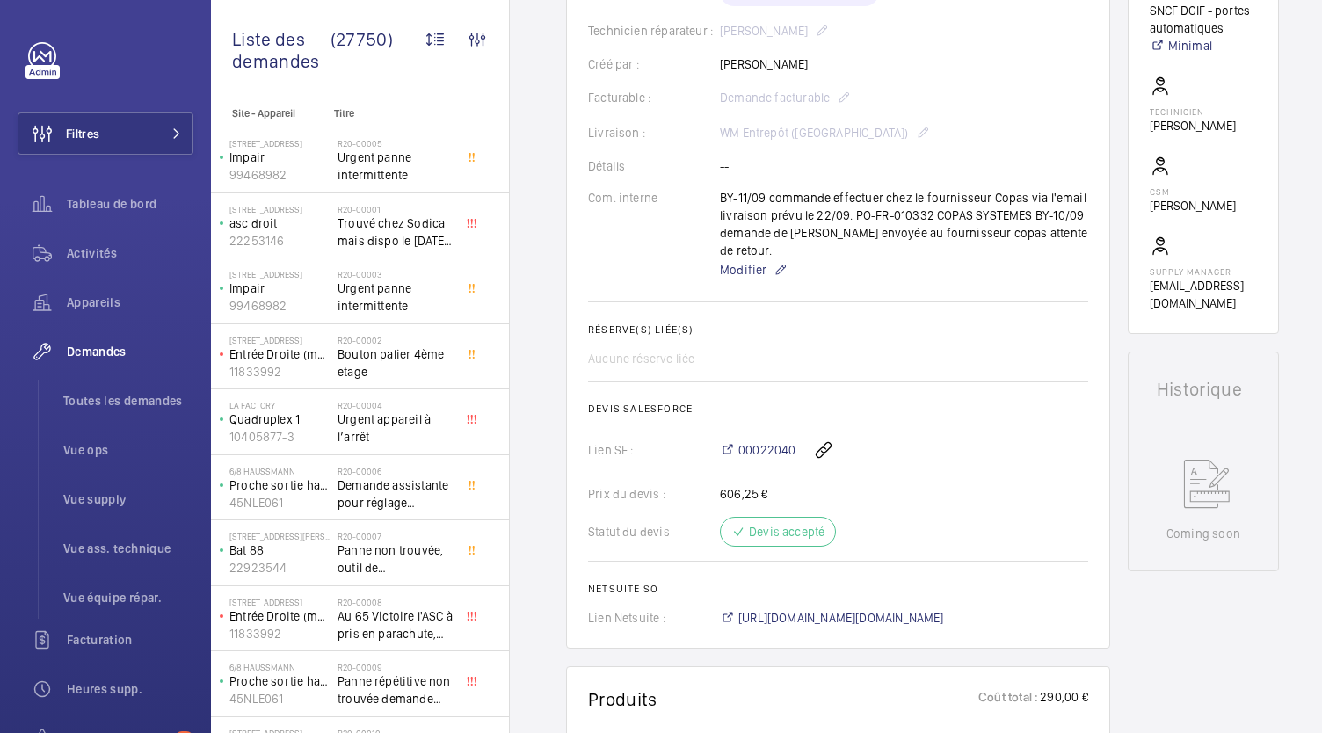
scroll to position [442, 0]
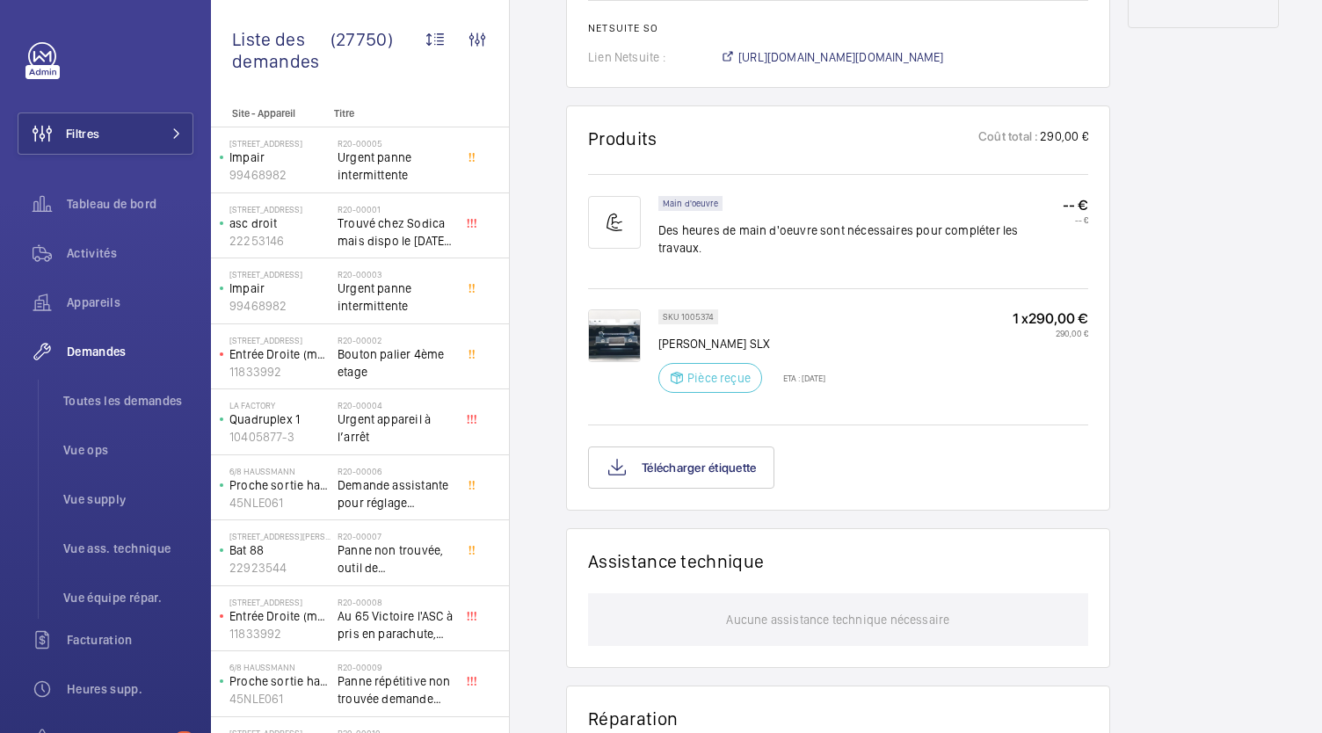
scroll to position [989, 0]
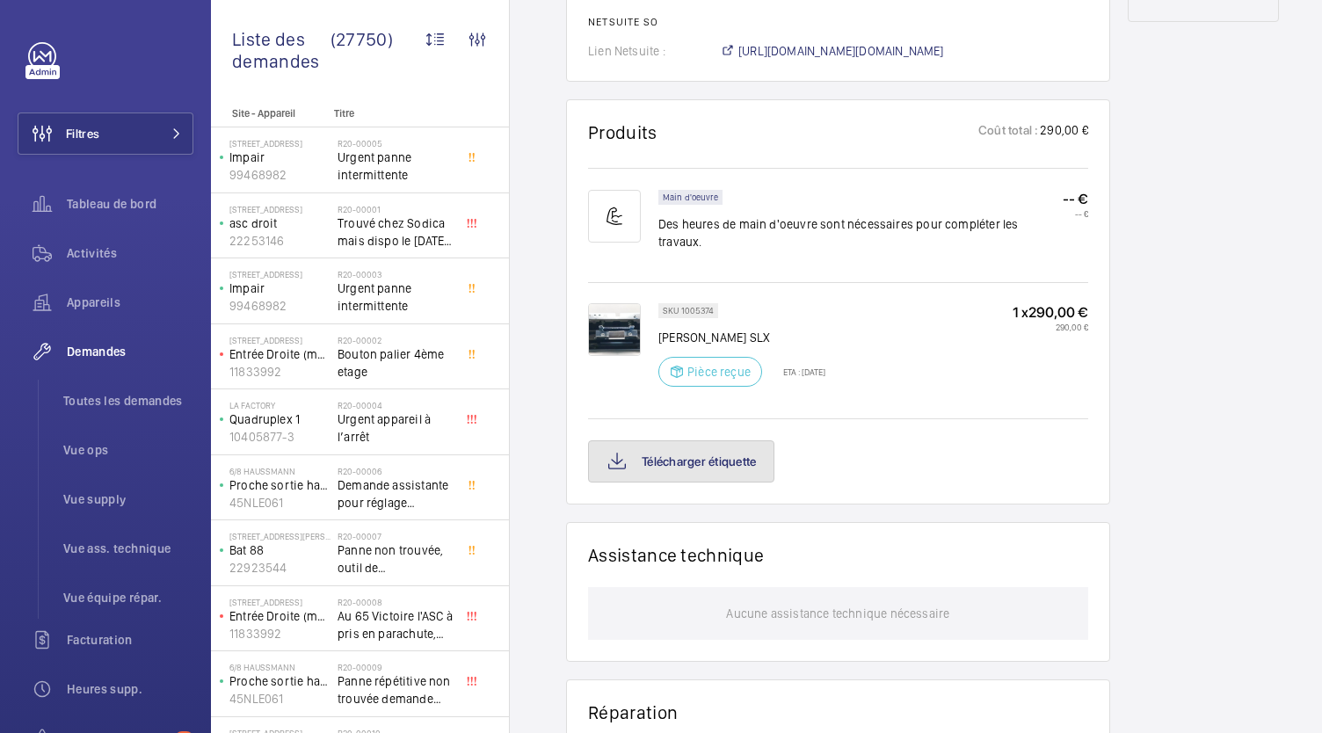
click at [726, 444] on button "Télécharger étiquette" at bounding box center [681, 461] width 186 height 42
